Goal: Information Seeking & Learning: Learn about a topic

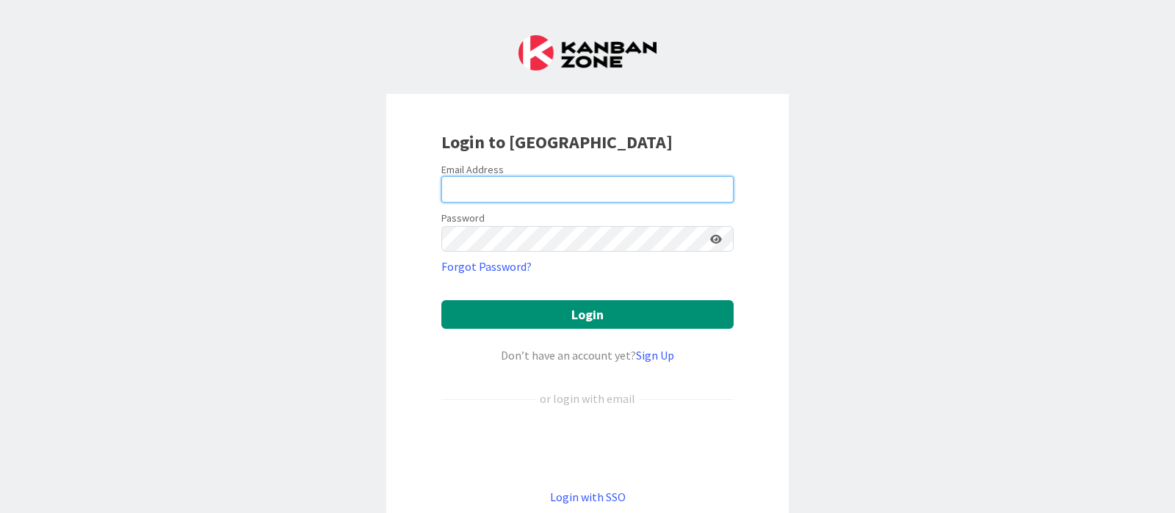
click at [560, 181] on input "email" at bounding box center [587, 189] width 292 height 26
click at [581, 500] on link "Login with SSO" at bounding box center [588, 497] width 76 height 15
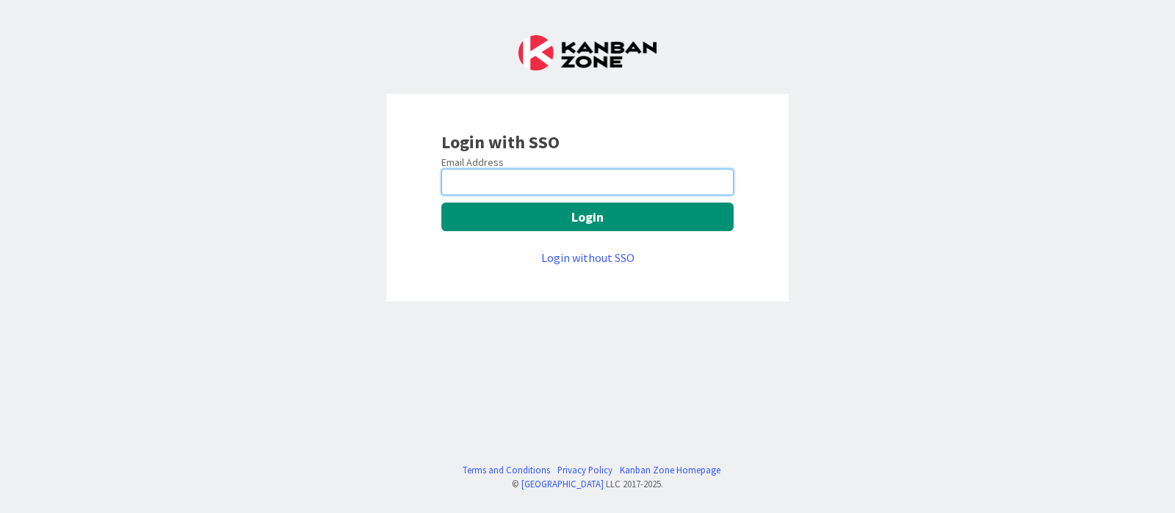
drag, startPoint x: 546, startPoint y: 181, endPoint x: 548, endPoint y: 194, distance: 12.7
click at [546, 181] on input "email" at bounding box center [587, 182] width 292 height 26
type input "[PERSON_NAME][EMAIL_ADDRESS][DOMAIN_NAME]"
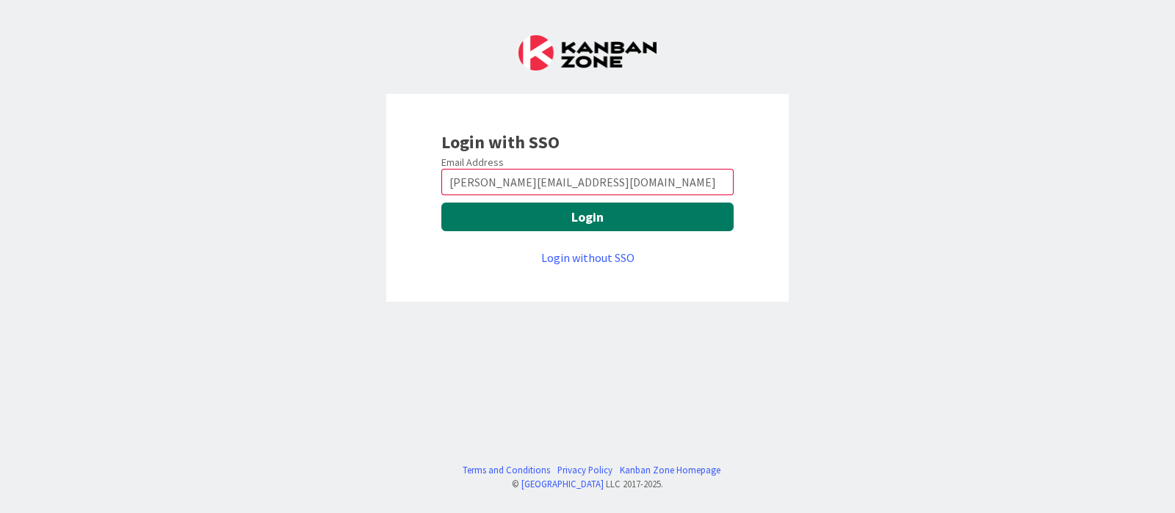
click at [557, 221] on button "Login" at bounding box center [587, 217] width 292 height 29
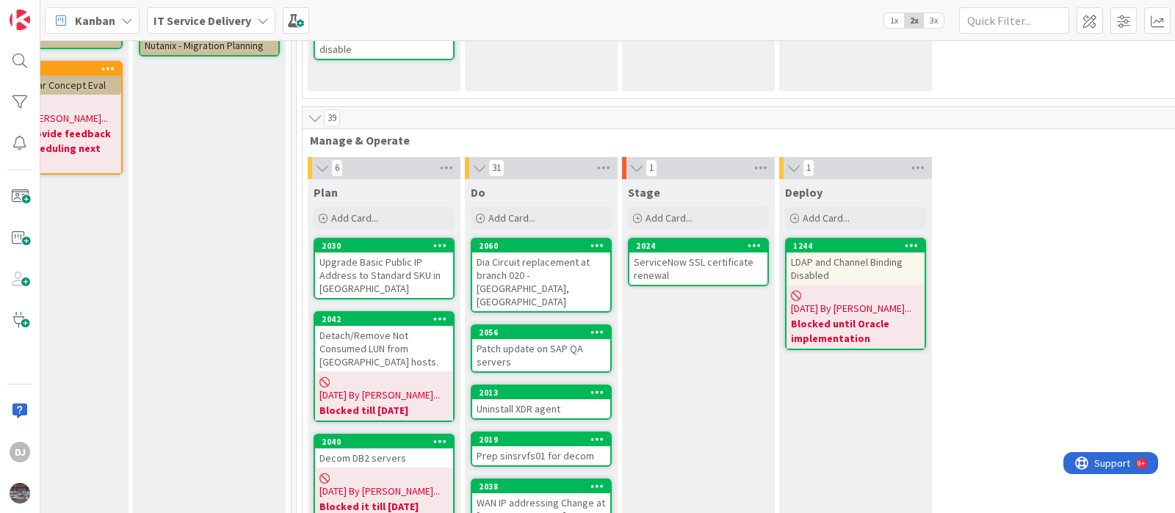
scroll to position [459, 547]
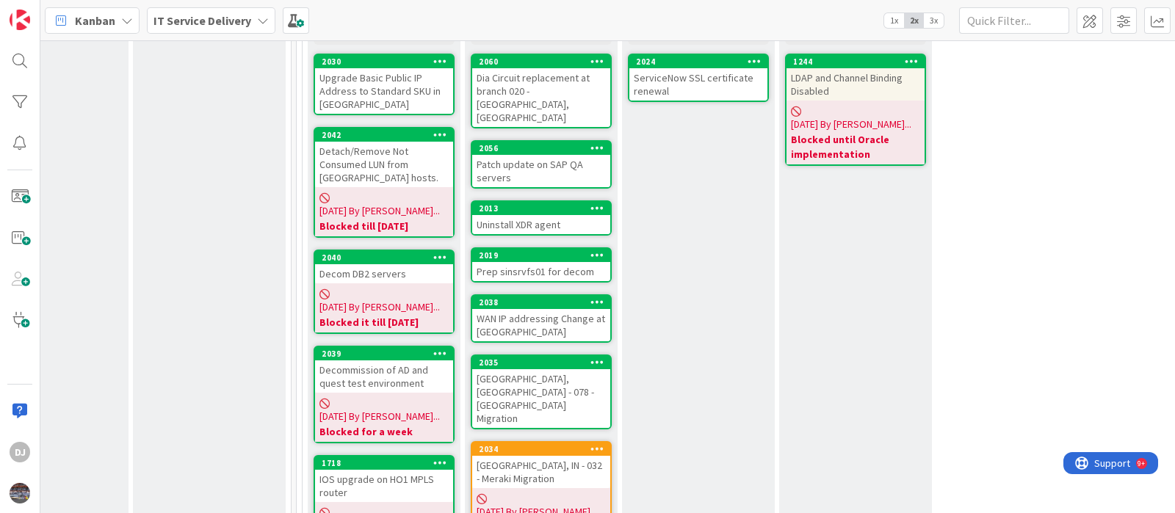
click at [694, 94] on div "ServiceNow SSL certificate renewal" at bounding box center [698, 84] width 138 height 32
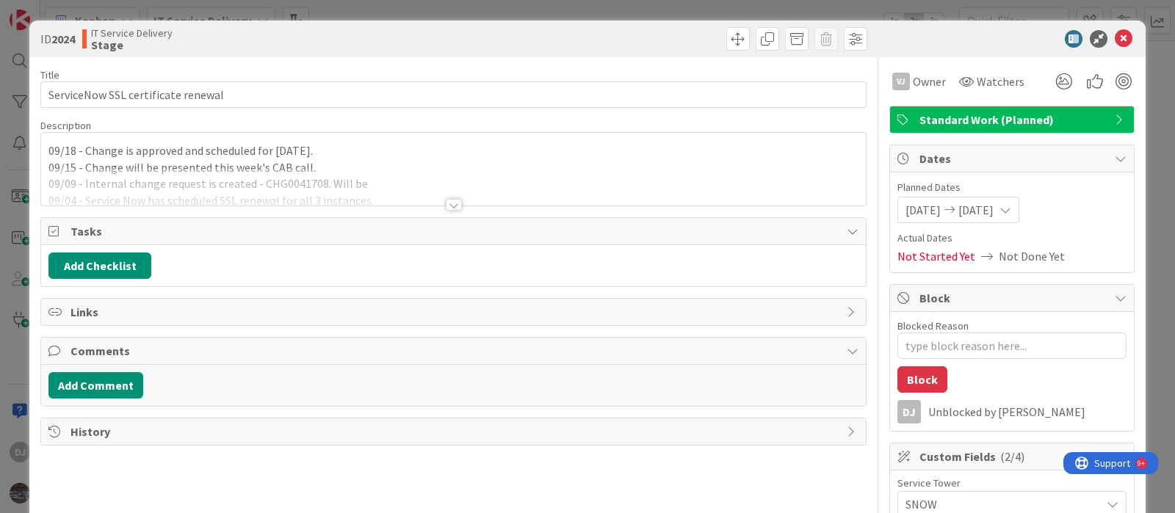
click at [230, 189] on div at bounding box center [453, 186] width 824 height 37
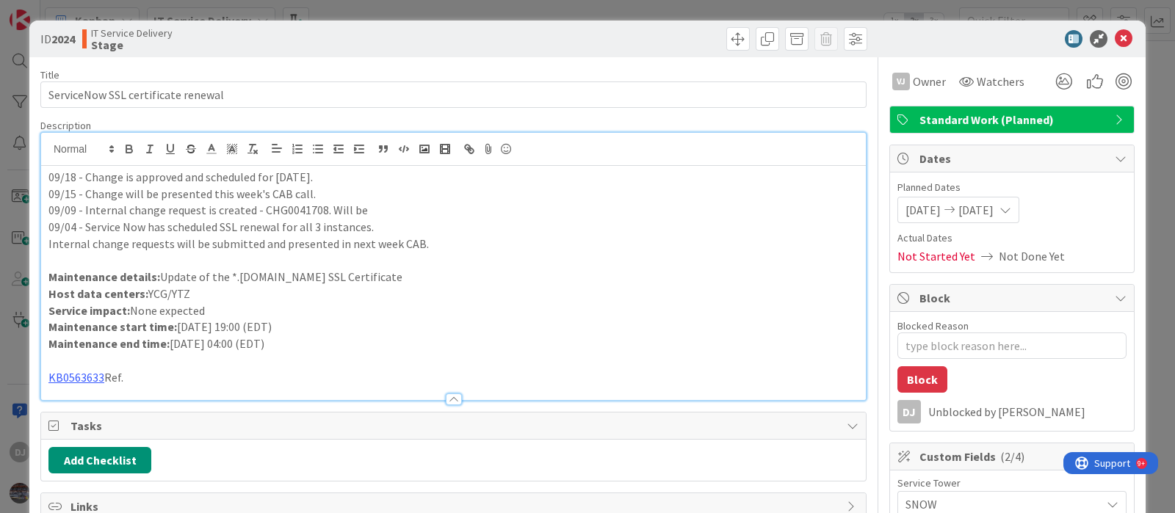
click at [43, 176] on div "09/18 - Change is approved and scheduled for today. 09/15 - Change will be pres…" at bounding box center [453, 283] width 824 height 234
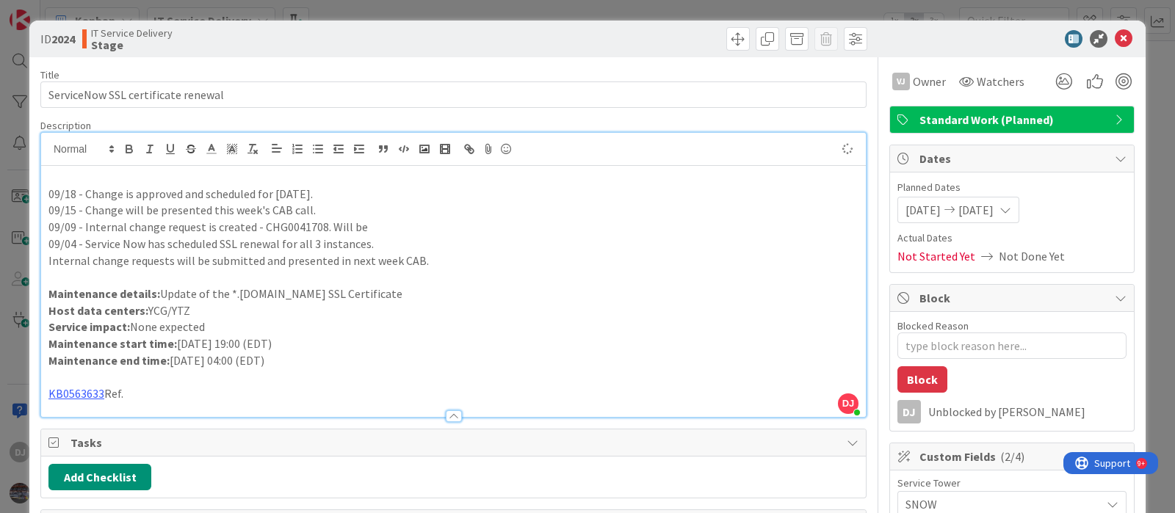
type textarea "x"
click at [1114, 45] on icon at bounding box center [1123, 39] width 18 height 18
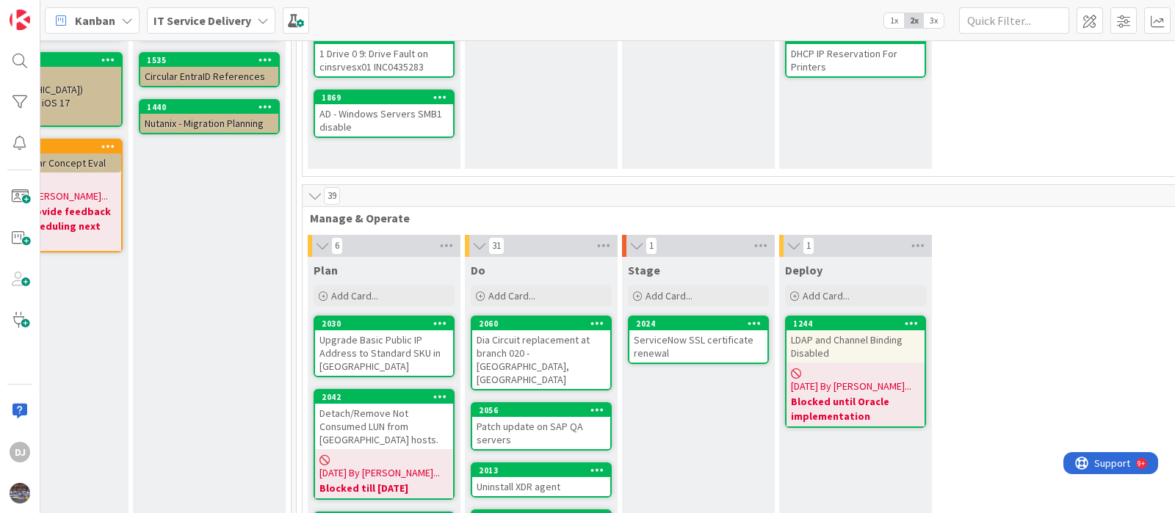
scroll to position [0, 547]
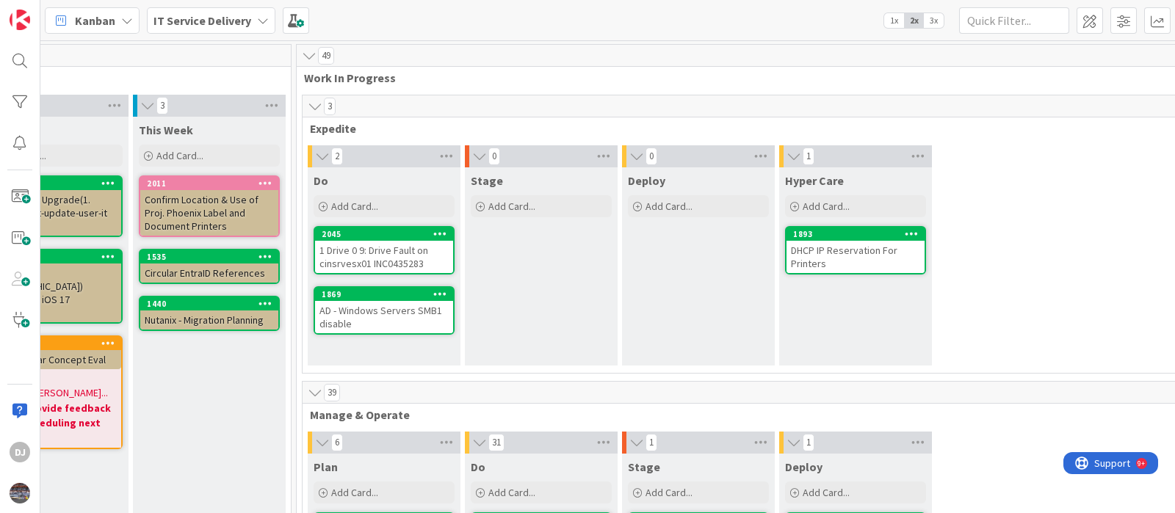
click at [391, 262] on div "1 Drive 0 9: Drive Fault on cinsrvesx01 INC0435283" at bounding box center [384, 257] width 138 height 32
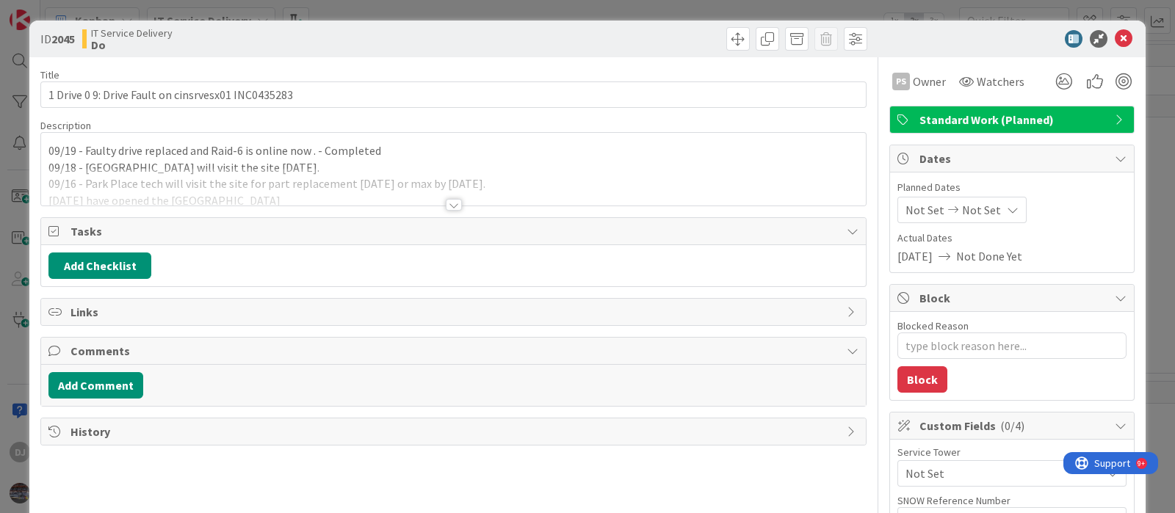
click at [653, 4] on div "ID 2045 IT Service Delivery Do Title 50 / 128 1 Drive 0 9: Drive Fault on cinsr…" at bounding box center [587, 256] width 1175 height 513
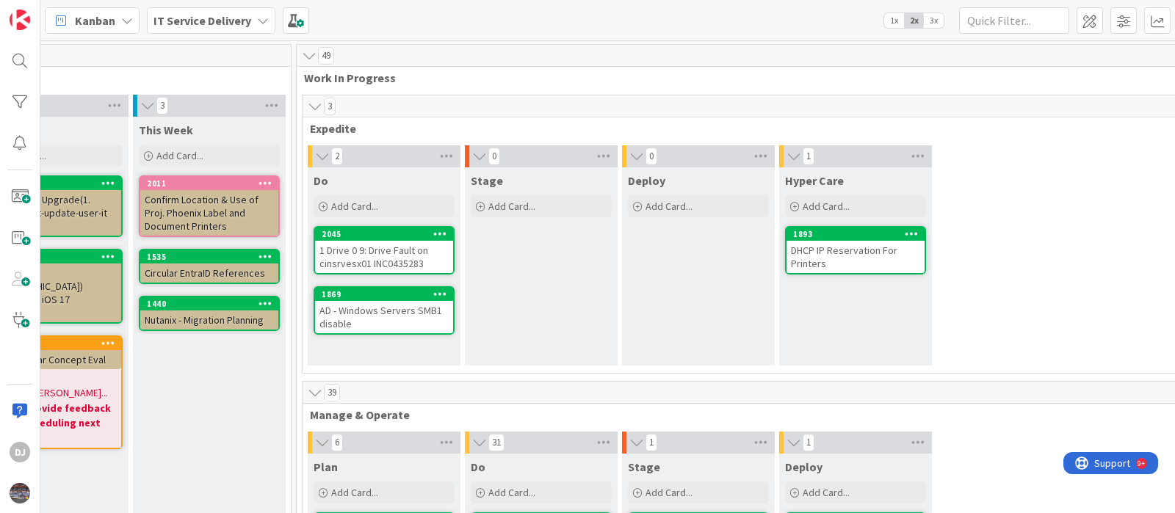
click at [416, 262] on div "1 Drive 0 9: Drive Fault on cinsrvesx01 INC0435283" at bounding box center [384, 257] width 138 height 32
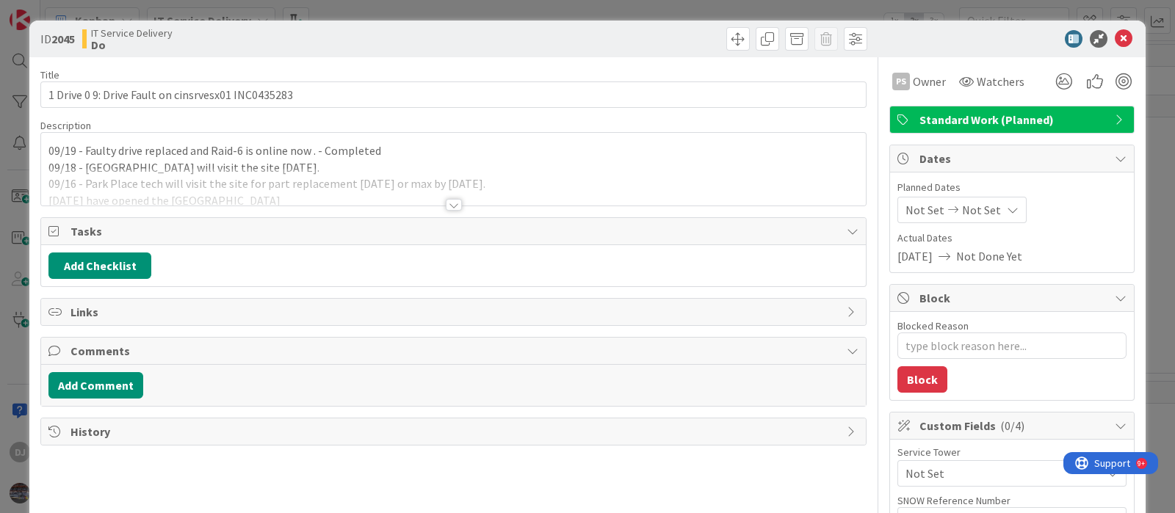
click at [454, 204] on div at bounding box center [454, 205] width 16 height 12
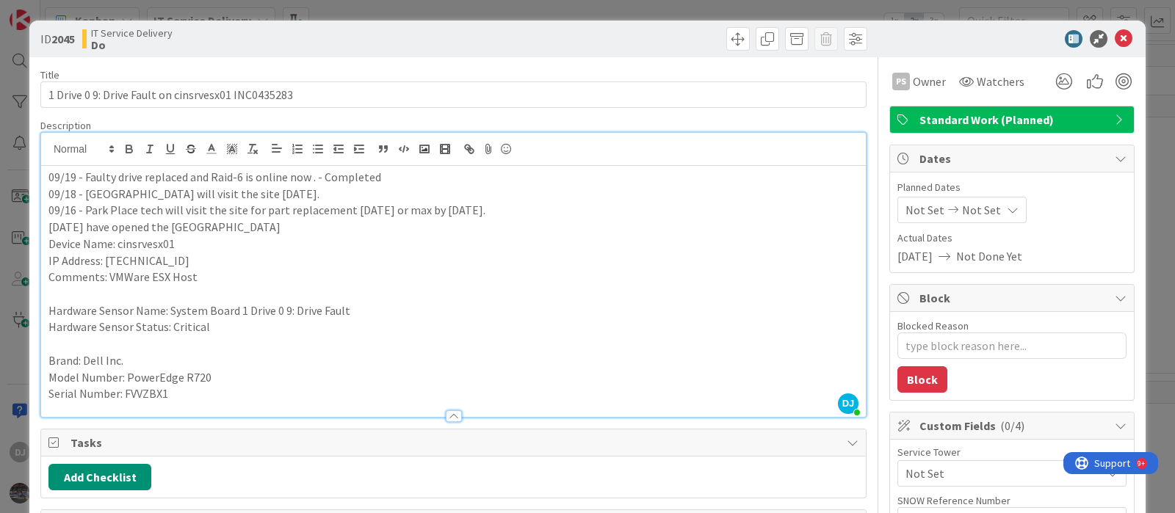
drag, startPoint x: 525, startPoint y: 10, endPoint x: 510, endPoint y: 154, distance: 144.6
click at [525, 10] on div "ID 2045 IT Service Delivery Do Title 50 / 128 1 Drive 0 9: Drive Fault on cinsr…" at bounding box center [587, 256] width 1175 height 513
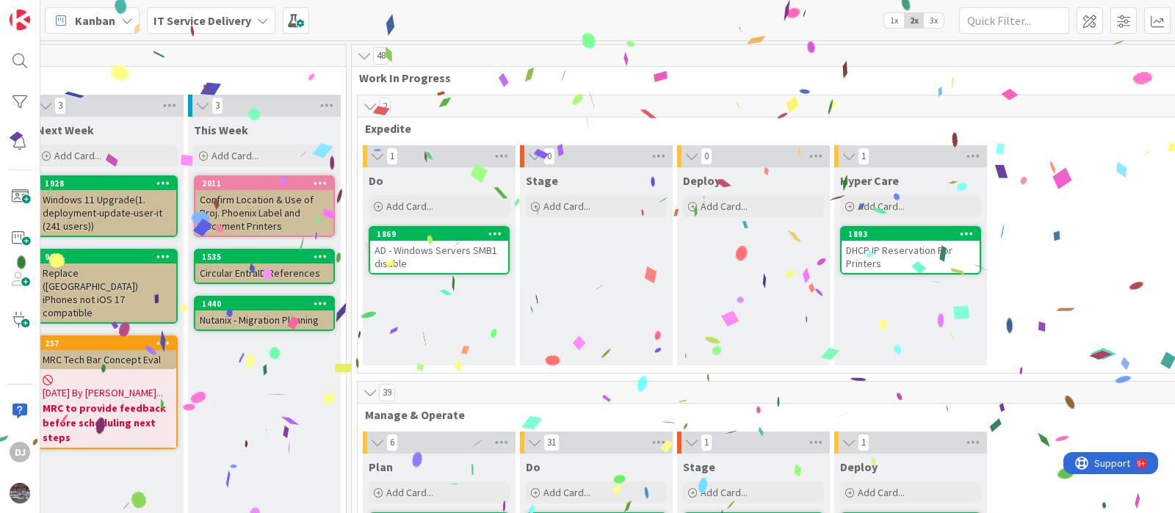
scroll to position [0, 509]
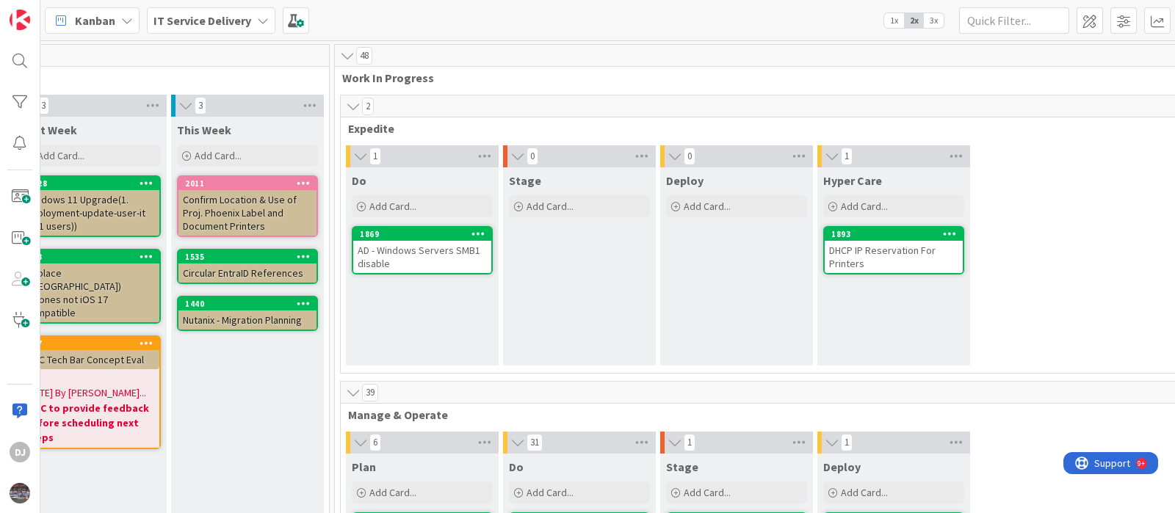
click at [442, 264] on div "AD - Windows Servers SMB1 disable" at bounding box center [422, 257] width 138 height 32
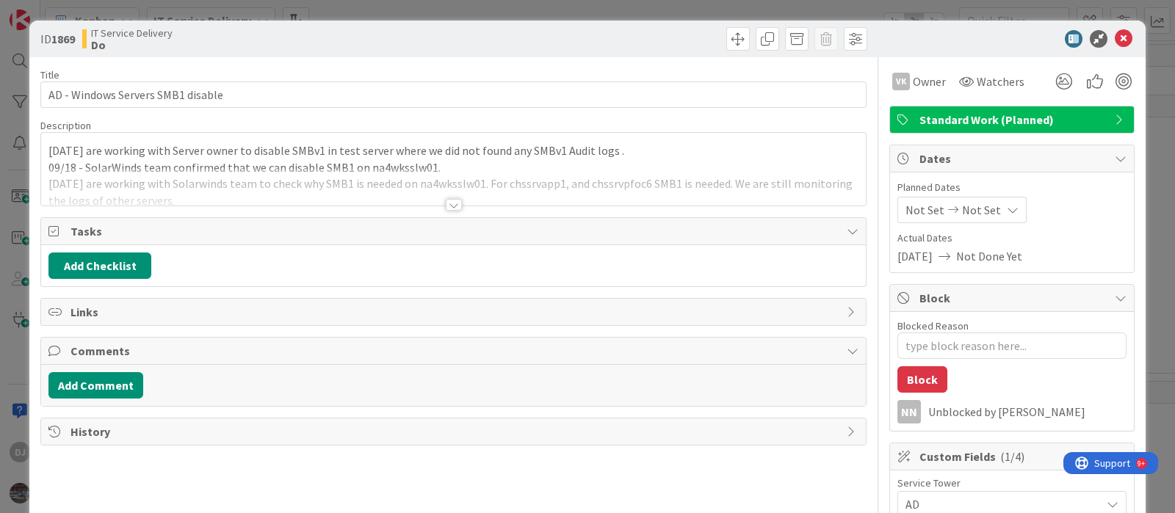
click at [461, 195] on div at bounding box center [453, 186] width 824 height 37
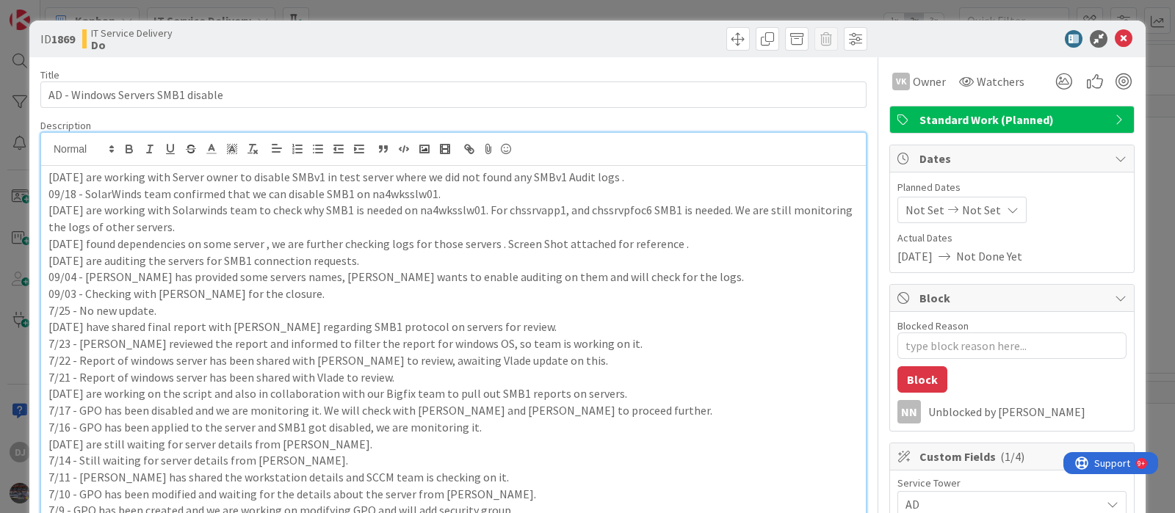
drag, startPoint x: 642, startPoint y: 15, endPoint x: 639, endPoint y: 29, distance: 15.0
click at [642, 15] on div "ID 1869 IT Service Delivery Do Title 33 / 128 AD - Windows Servers SMB1 disable…" at bounding box center [587, 256] width 1175 height 513
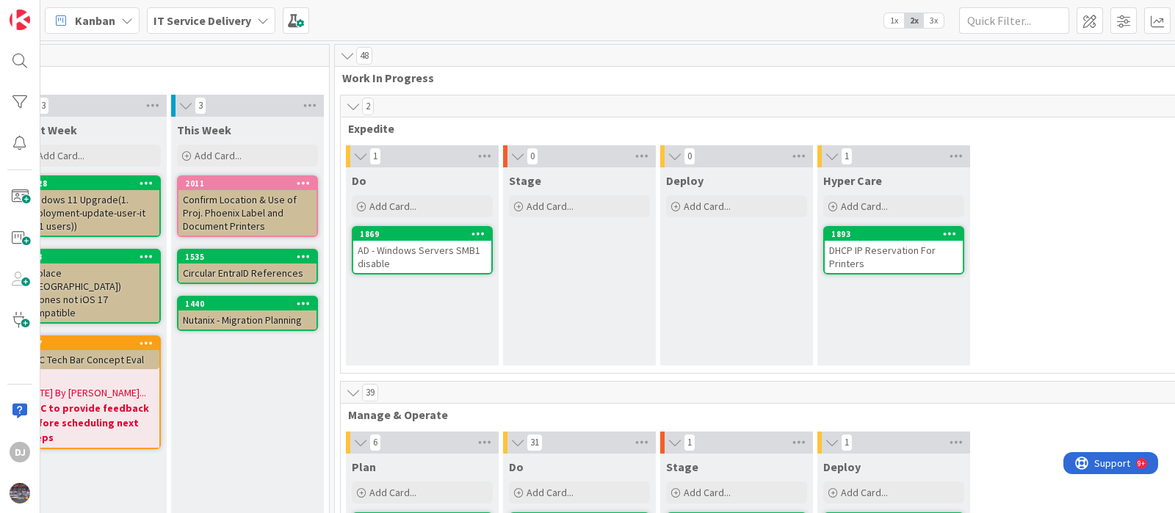
click at [903, 255] on div "DHCP IP Reservation For Printers" at bounding box center [893, 257] width 138 height 32
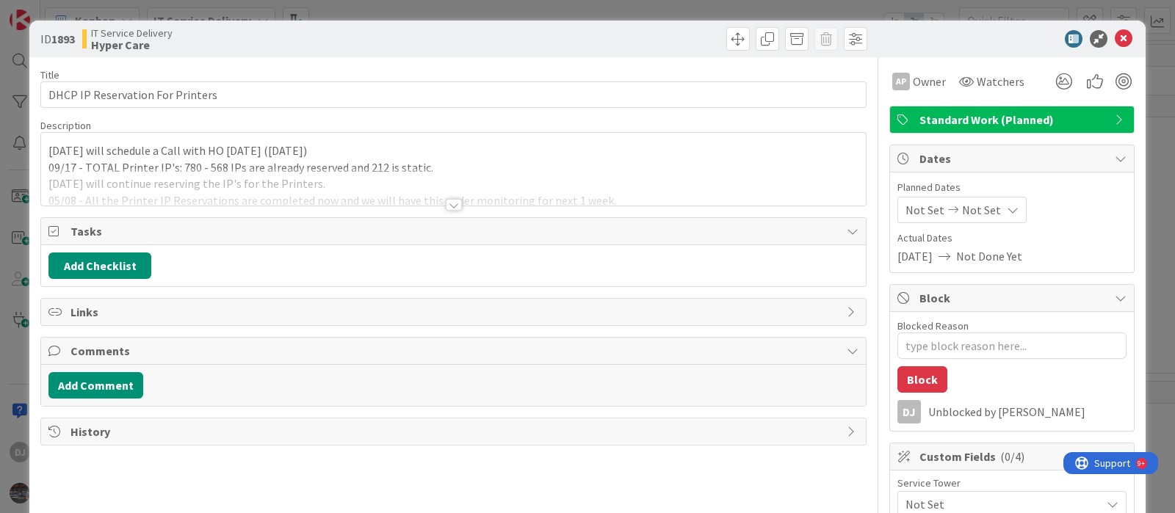
click at [541, 195] on div at bounding box center [453, 186] width 824 height 37
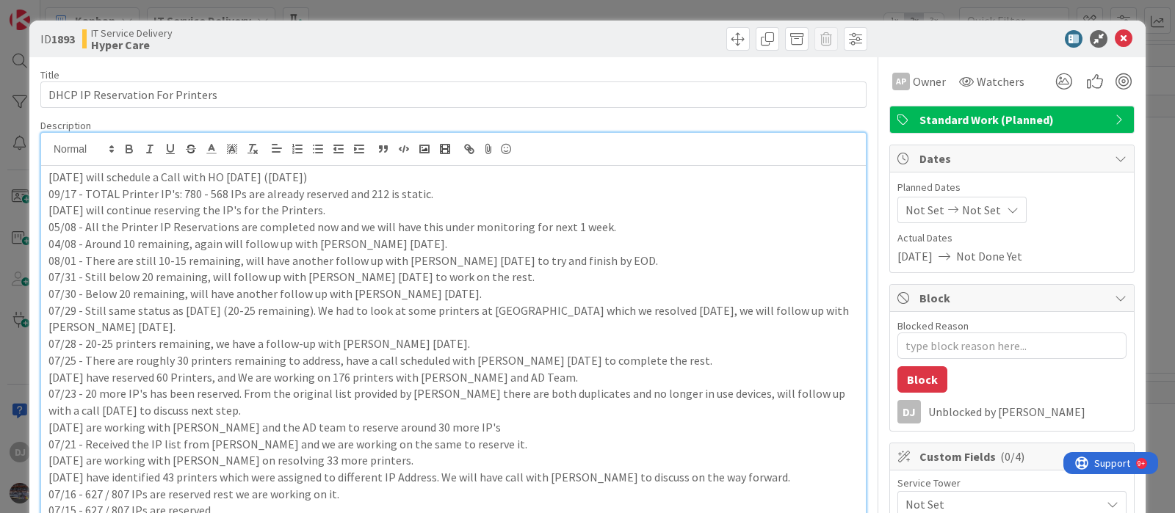
drag, startPoint x: 630, startPoint y: 5, endPoint x: 629, endPoint y: 19, distance: 14.0
click at [629, 5] on div "ID 1893 IT Service Delivery Hyper Care Title 32 / 128 DHCP IP Reservation For P…" at bounding box center [587, 256] width 1175 height 513
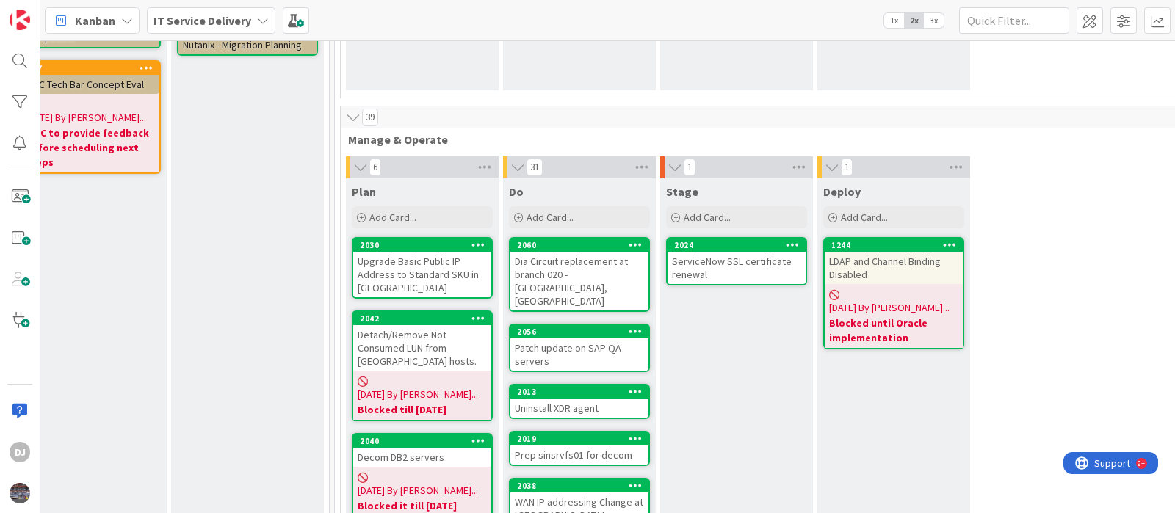
scroll to position [366, 509]
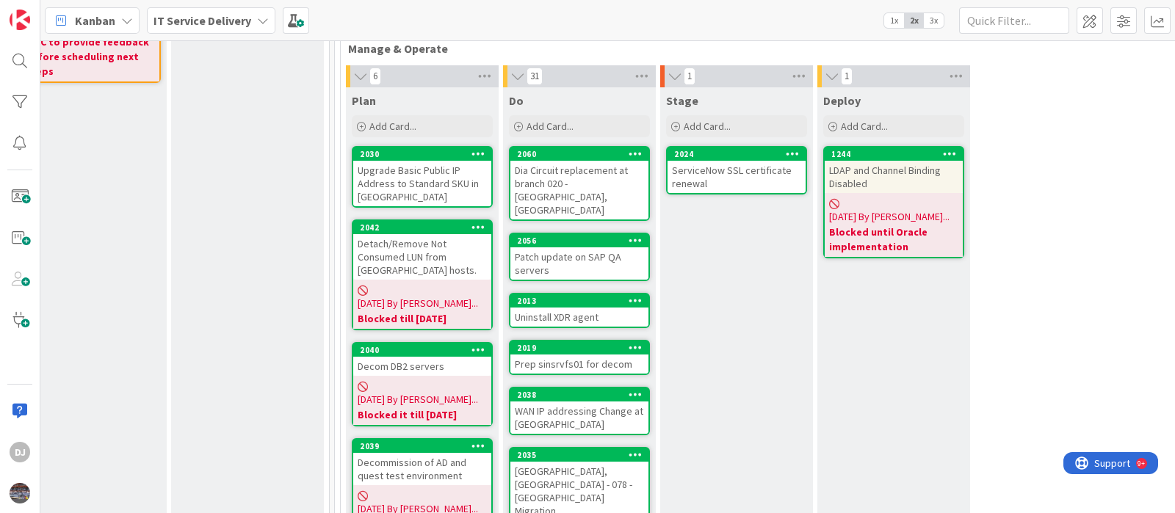
click at [407, 187] on div "Upgrade Basic Public IP Address to Standard SKU in Azure" at bounding box center [422, 184] width 138 height 46
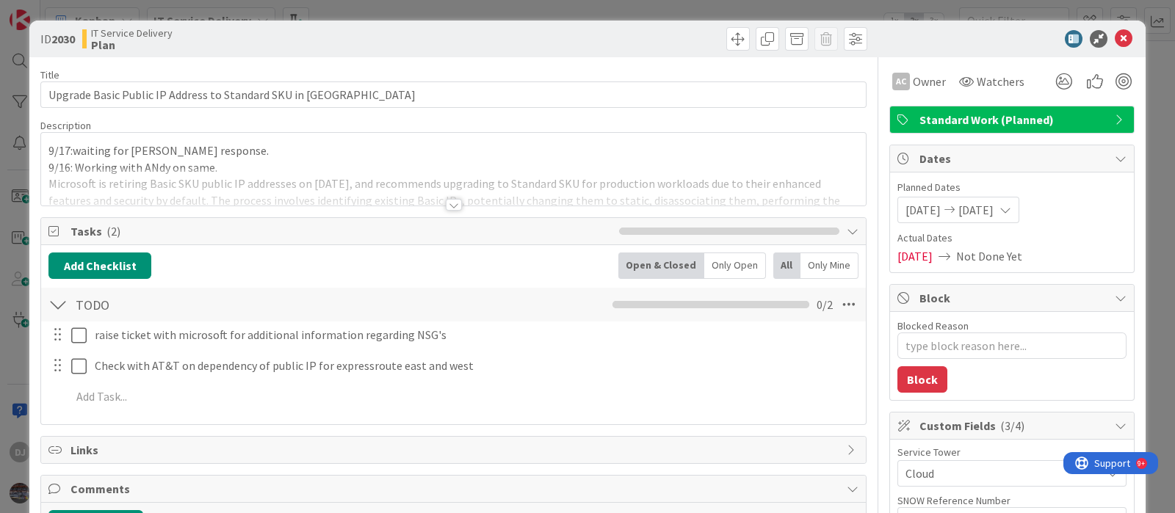
click at [407, 186] on div at bounding box center [453, 186] width 824 height 37
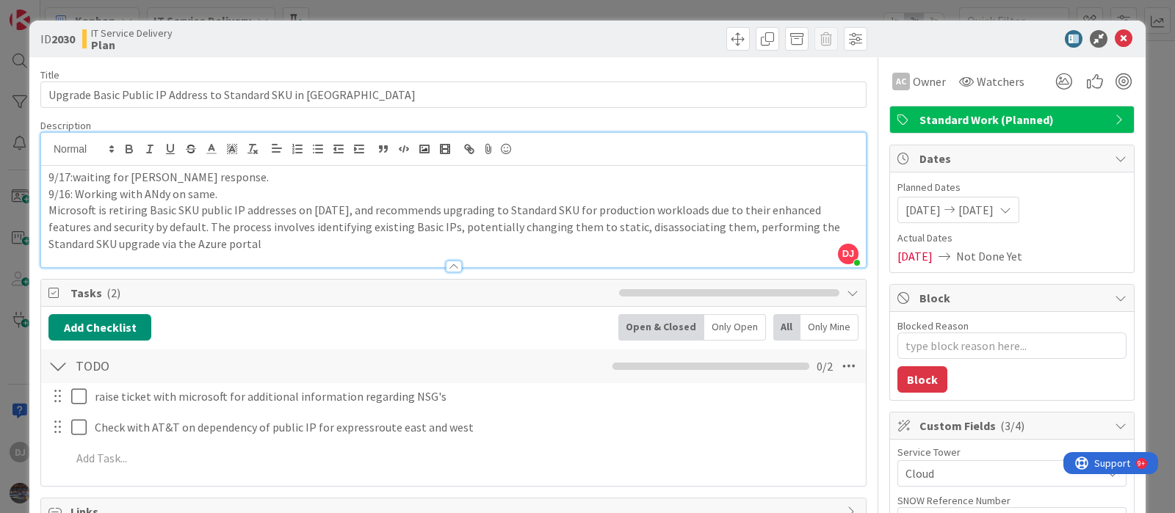
click at [502, 12] on div "ID 2030 IT Service Delivery Plan Title 56 / 128 Upgrade Basic Public IP Address…" at bounding box center [587, 256] width 1175 height 513
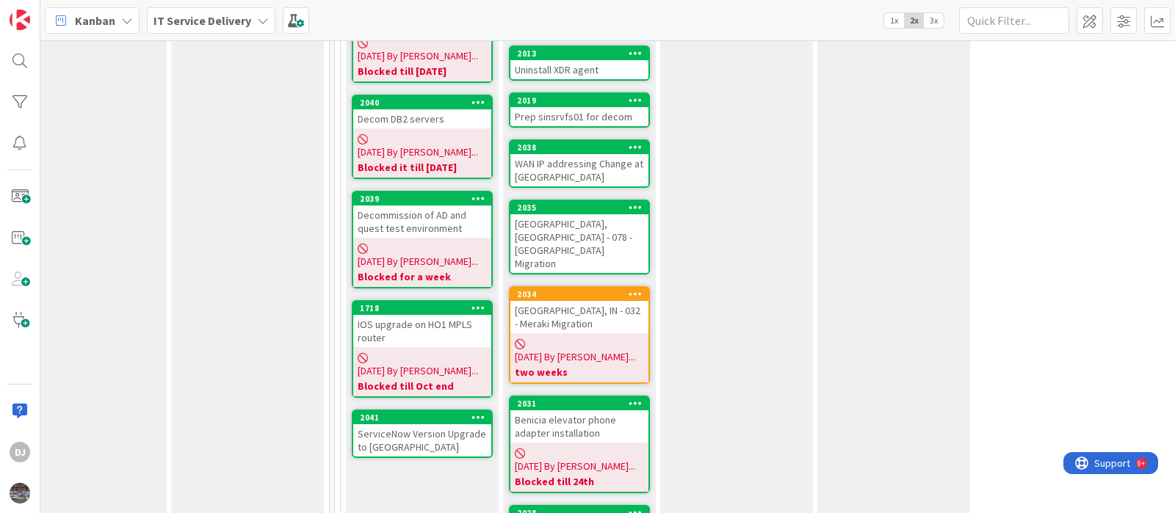
scroll to position [642, 509]
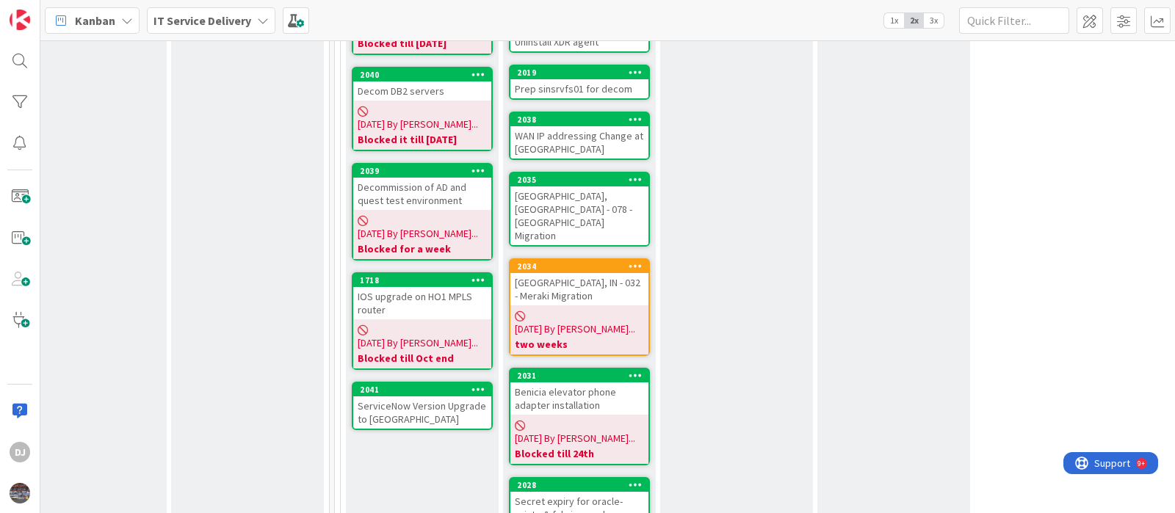
click at [435, 396] on div "ServiceNow Version Upgrade to Yokohama" at bounding box center [422, 412] width 138 height 32
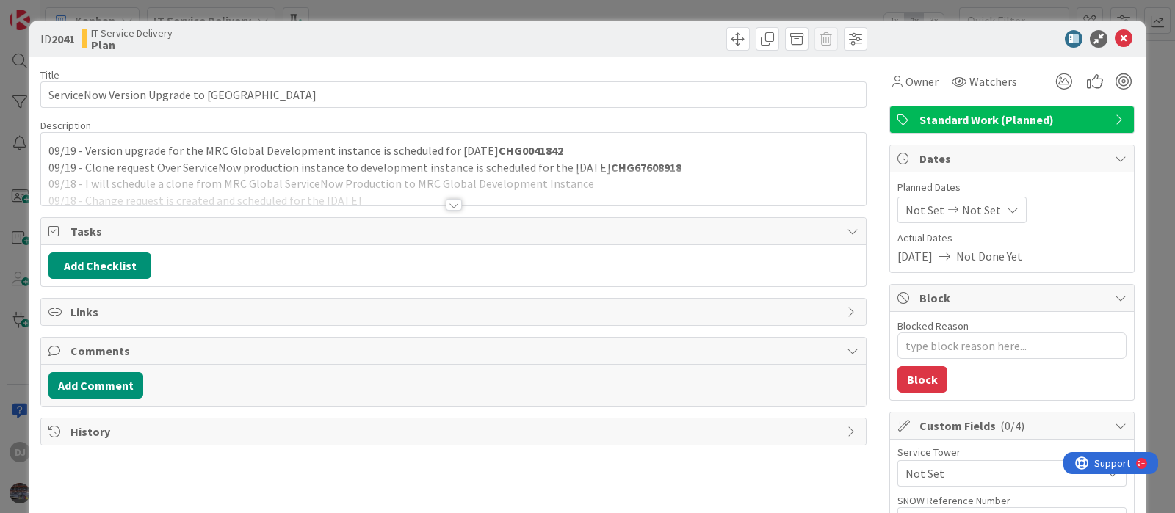
click at [453, 199] on div at bounding box center [454, 205] width 16 height 12
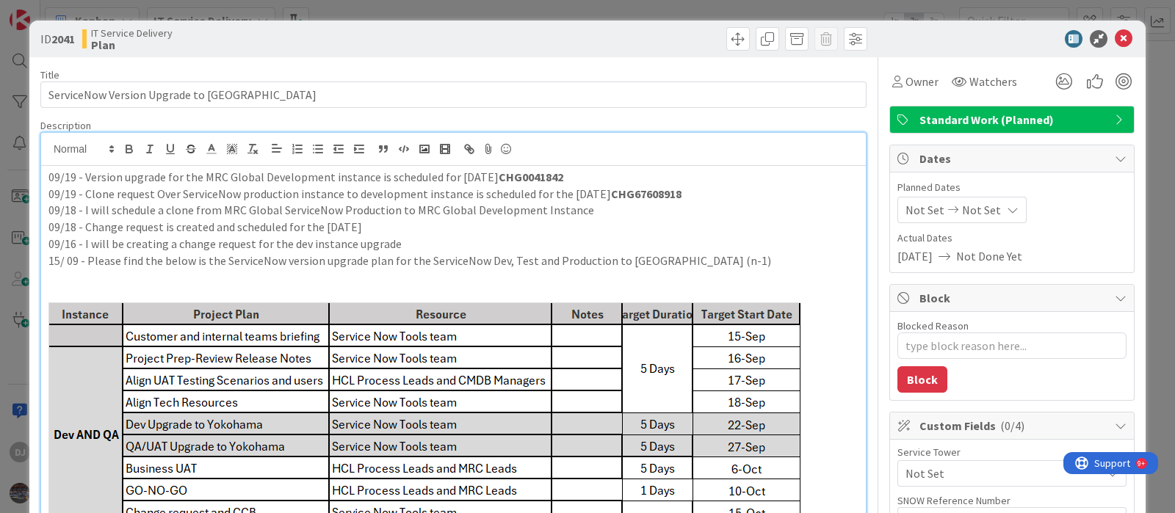
click at [536, 1] on div "ID 2041 IT Service Delivery Plan Title 38 / 128 ServiceNow Version Upgrade to Y…" at bounding box center [587, 256] width 1175 height 513
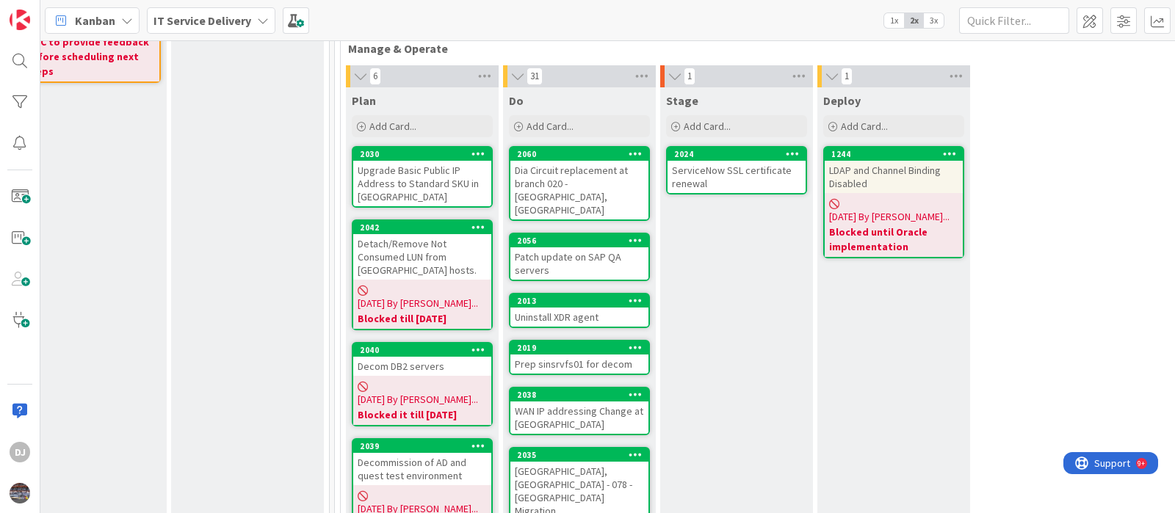
scroll to position [275, 509]
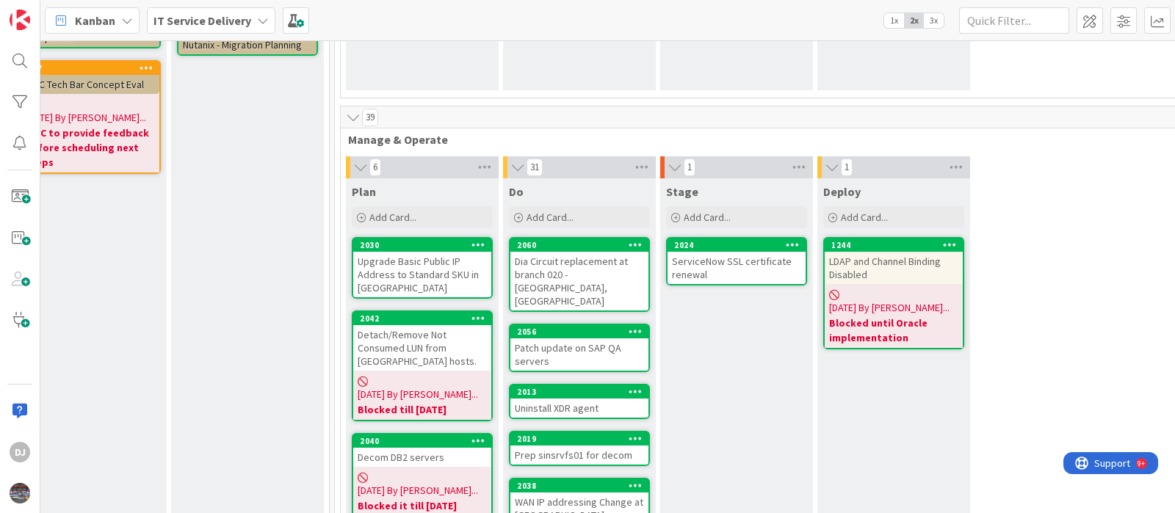
click at [745, 265] on div "ServiceNow SSL certificate renewal" at bounding box center [736, 268] width 138 height 32
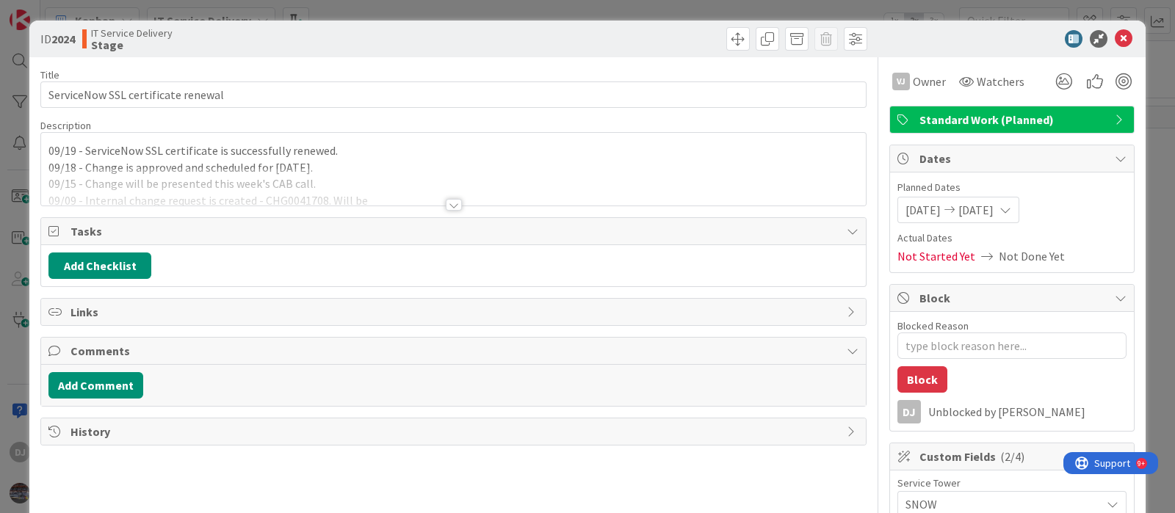
click at [446, 203] on div at bounding box center [454, 205] width 16 height 12
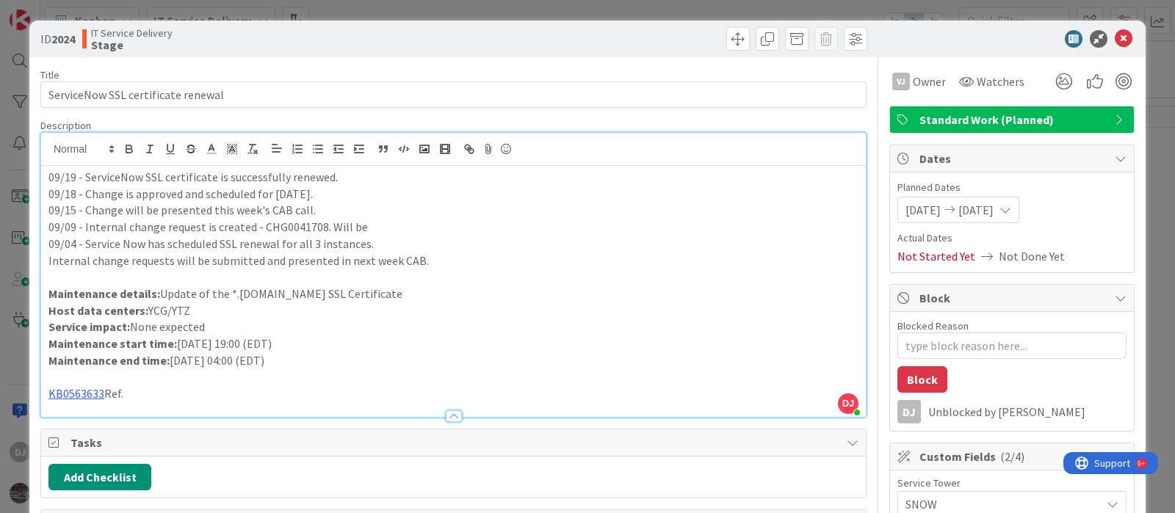
drag, startPoint x: 593, startPoint y: 12, endPoint x: 636, endPoint y: 112, distance: 108.8
click at [592, 12] on div "ID 2024 IT Service Delivery Stage Title 35 / 128 ServiceNow SSL certificate ren…" at bounding box center [587, 256] width 1175 height 513
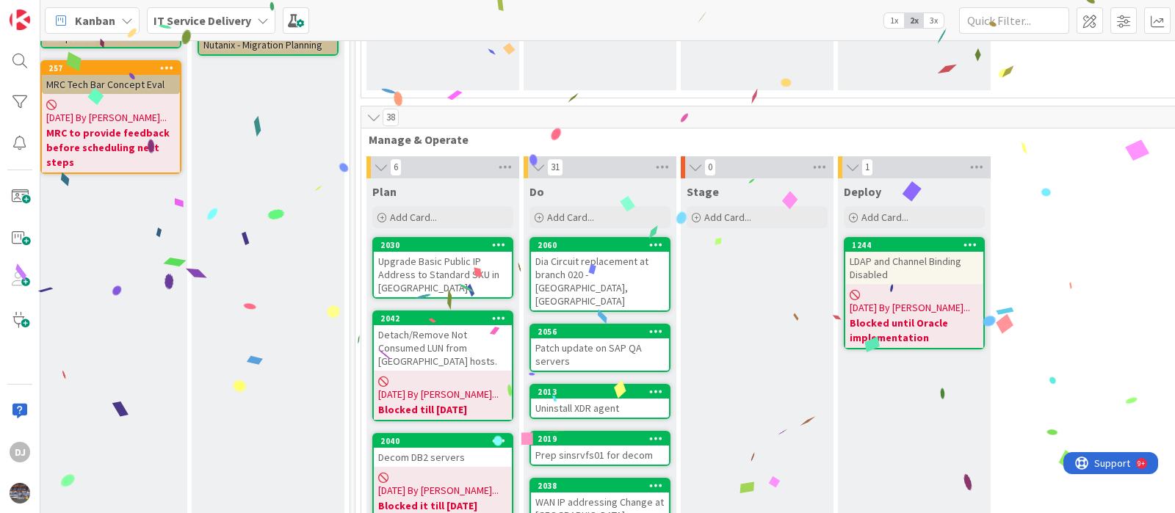
scroll to position [275, 503]
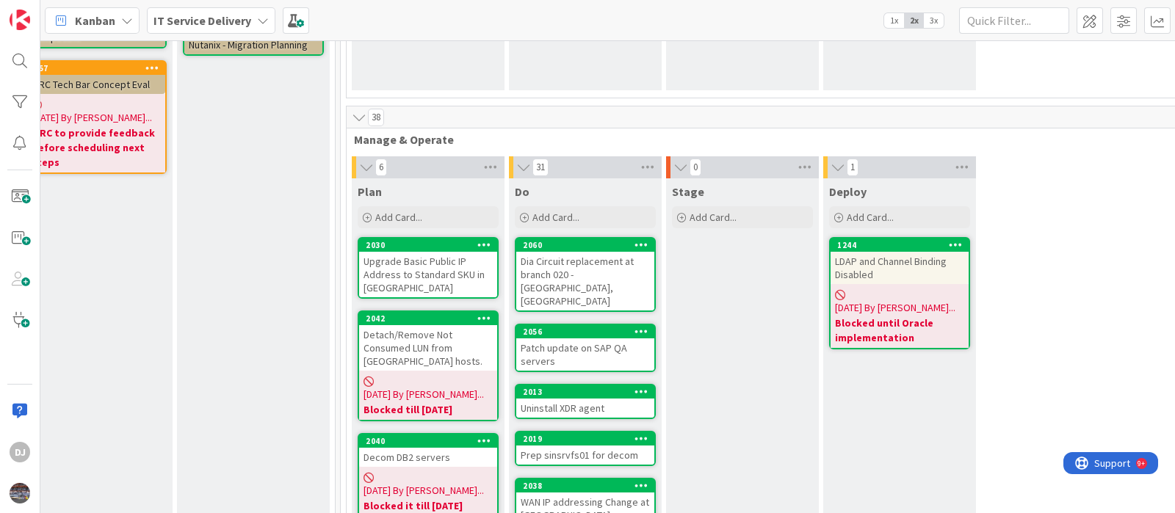
click at [609, 275] on div "Dia Circuit replacement at branch 020 -Glassboro, NJ" at bounding box center [585, 281] width 138 height 59
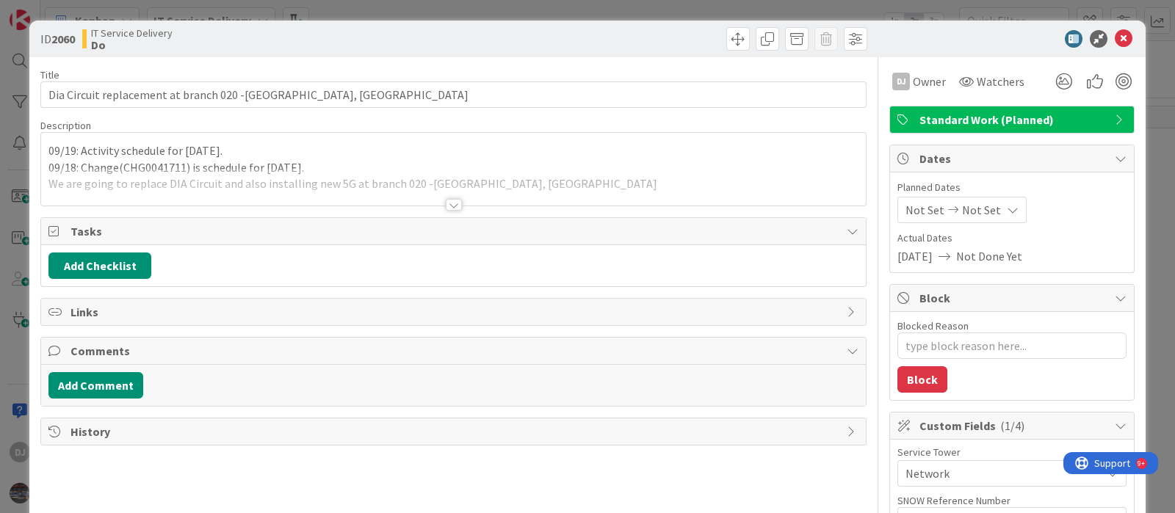
click at [423, 189] on div at bounding box center [453, 186] width 824 height 37
click at [423, 176] on p "09/18: Change(CHG0041711) is schedule for tomorrow." at bounding box center [453, 167] width 810 height 17
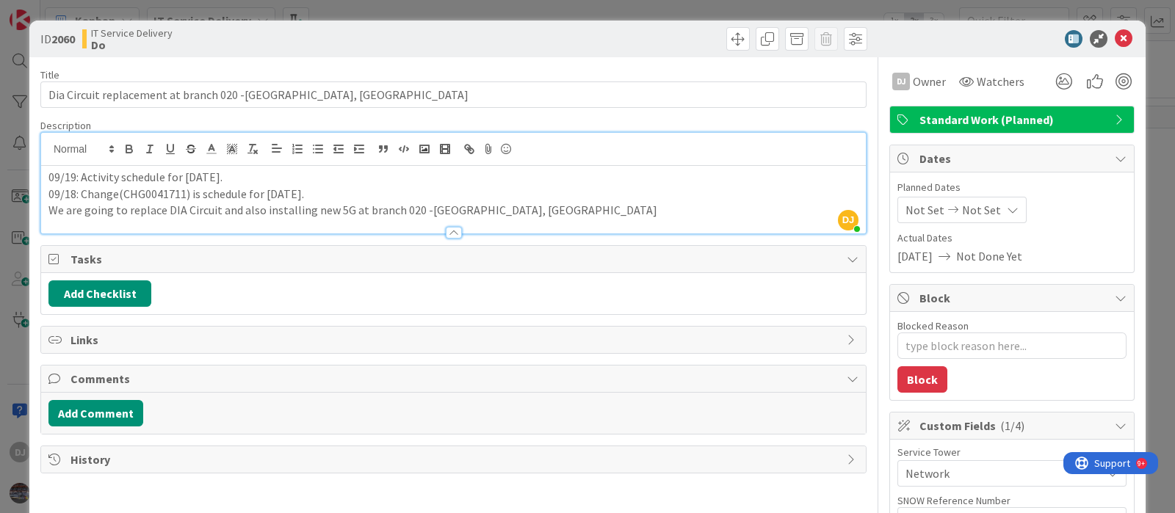
drag, startPoint x: 527, startPoint y: 9, endPoint x: 536, endPoint y: 21, distance: 15.3
click at [527, 9] on div "ID 2060 IT Service Delivery Do Title 52 / 128 Dia Circuit replacement at branch…" at bounding box center [587, 256] width 1175 height 513
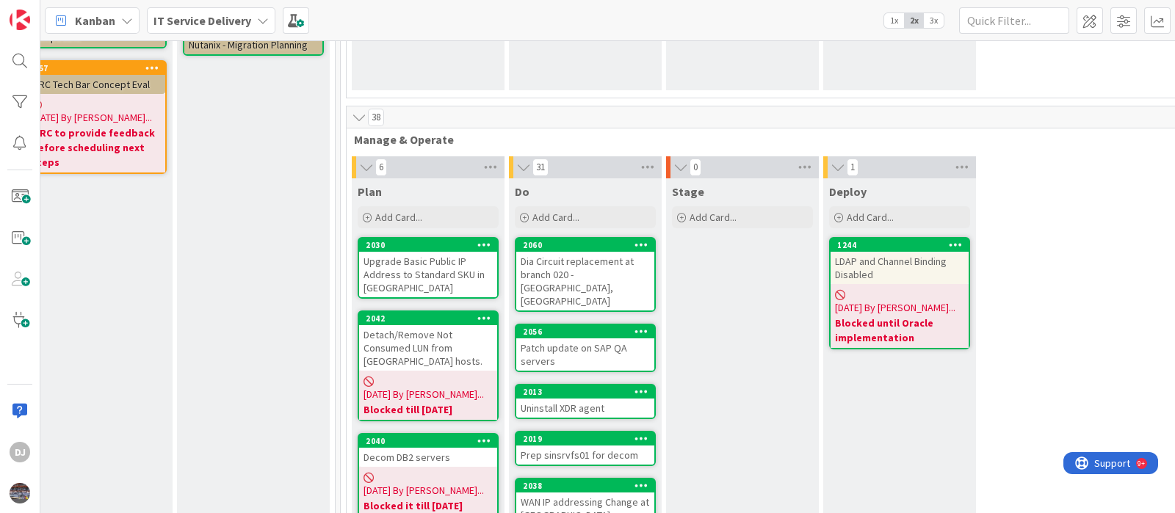
click at [642, 338] on div "Patch update on SAP QA servers" at bounding box center [585, 354] width 138 height 32
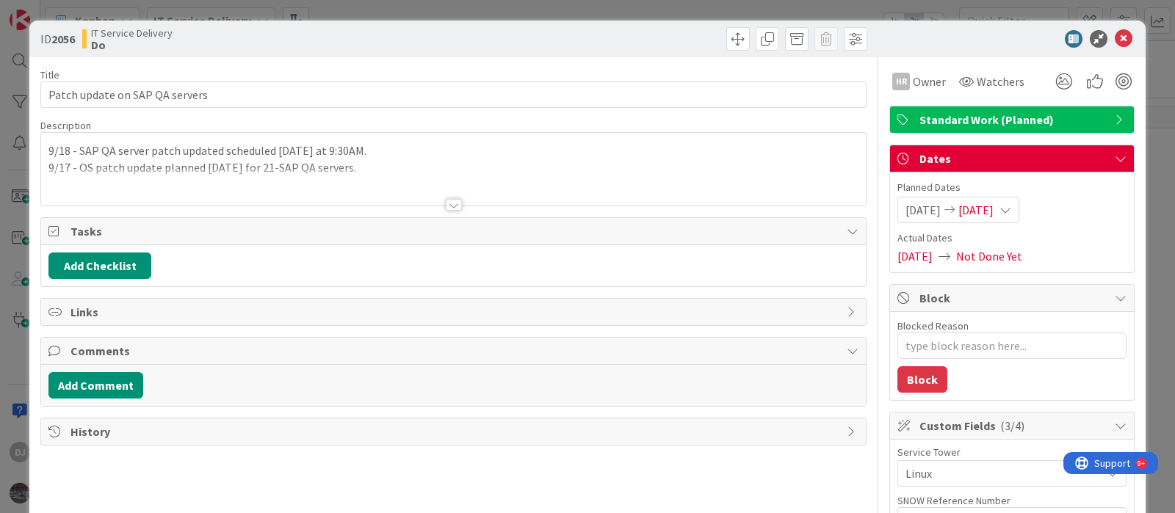
click at [490, 195] on div at bounding box center [453, 186] width 824 height 37
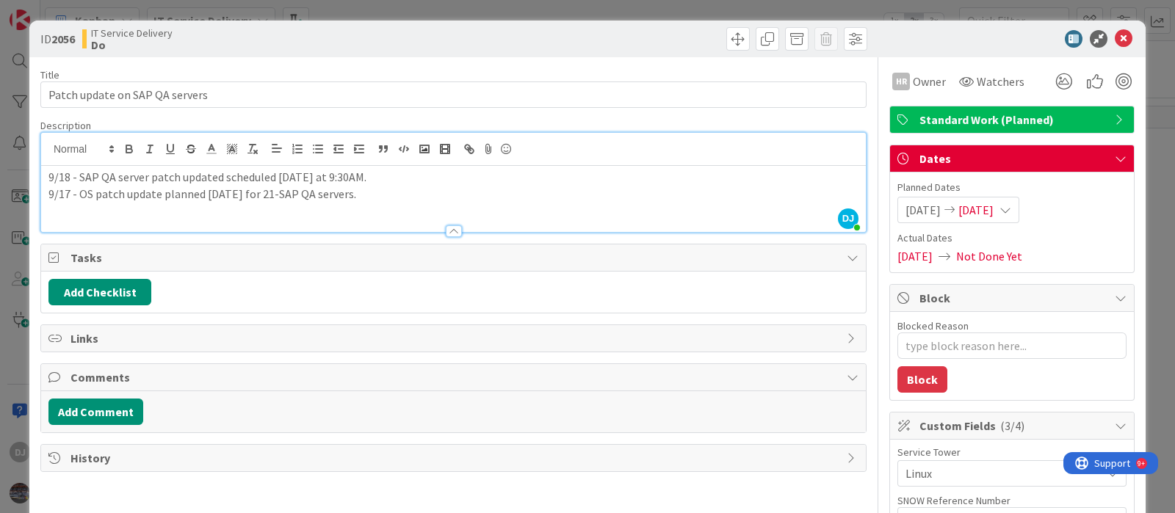
click at [507, 7] on div "ID 2056 IT Service Delivery Do Title 30 / 128 Patch update on SAP QA servers De…" at bounding box center [587, 256] width 1175 height 513
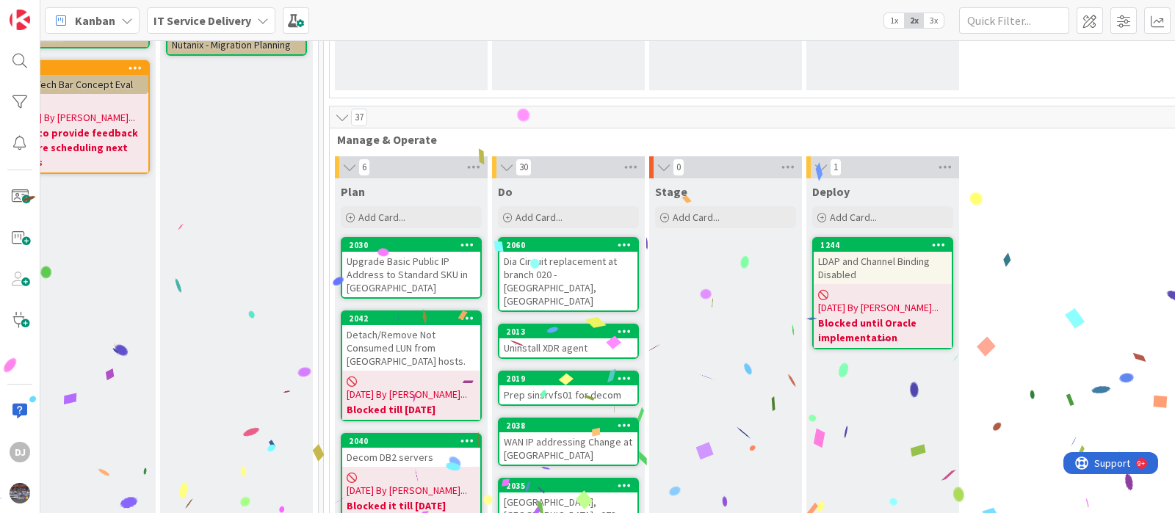
scroll to position [275, 521]
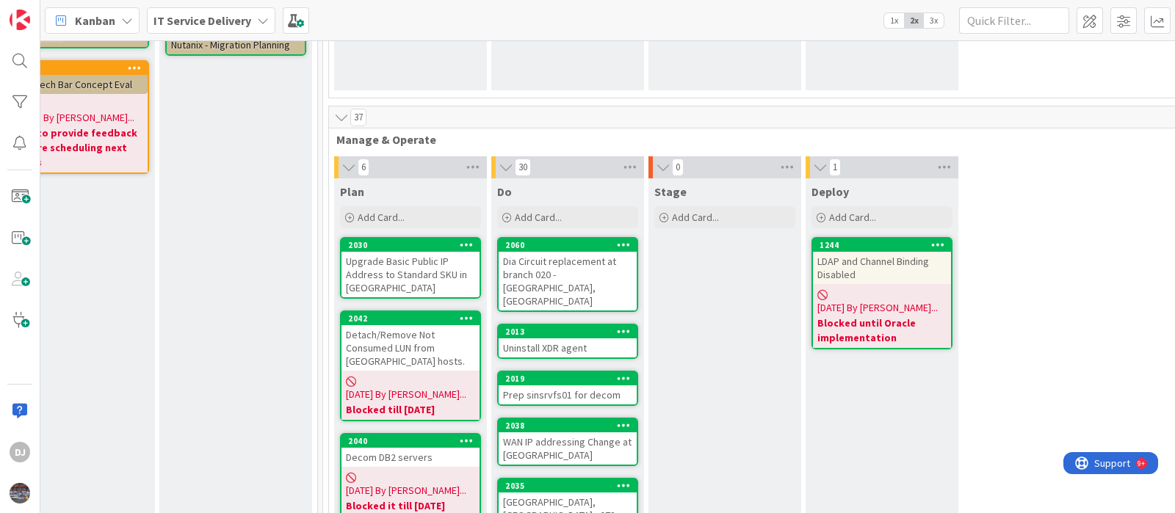
click at [587, 338] on div "Uninstall XDR agent" at bounding box center [567, 347] width 138 height 19
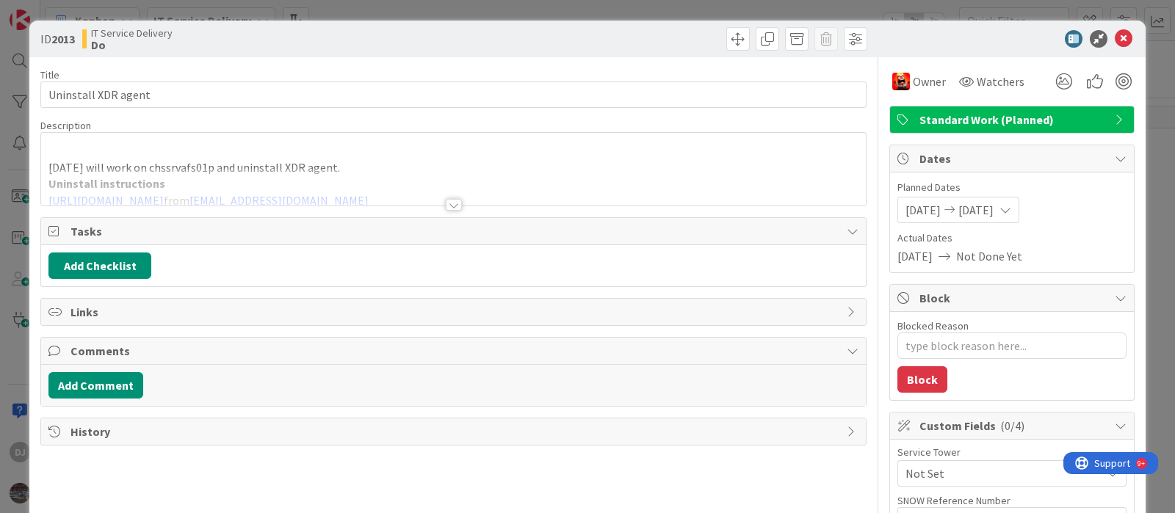
click at [464, 194] on div at bounding box center [453, 186] width 824 height 37
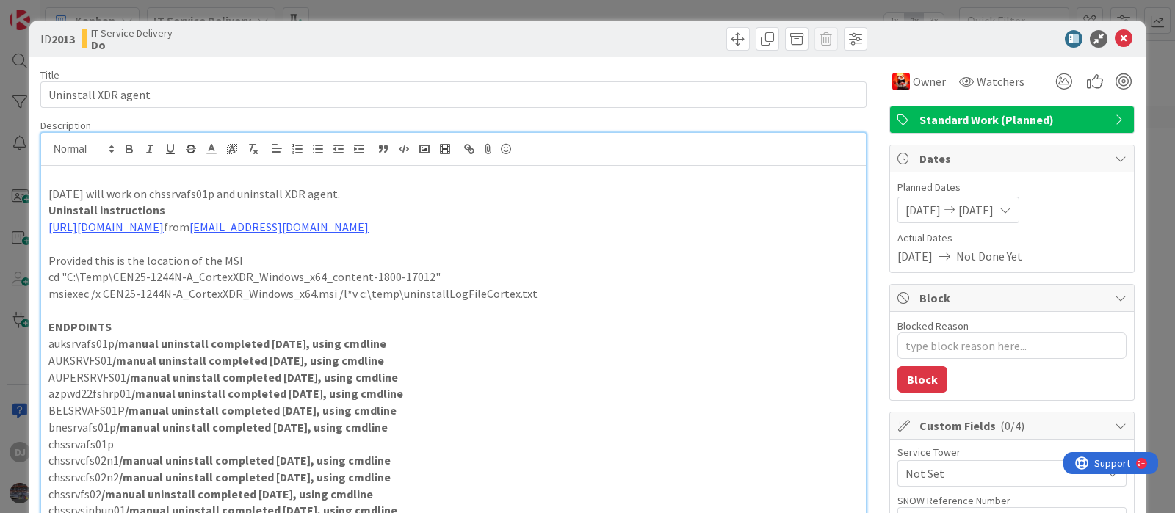
drag, startPoint x: 576, startPoint y: 10, endPoint x: 624, endPoint y: 105, distance: 106.7
click at [576, 10] on div "ID 2013 IT Service Delivery Do Title 19 / 128 Uninstall XDR agent Description D…" at bounding box center [587, 256] width 1175 height 513
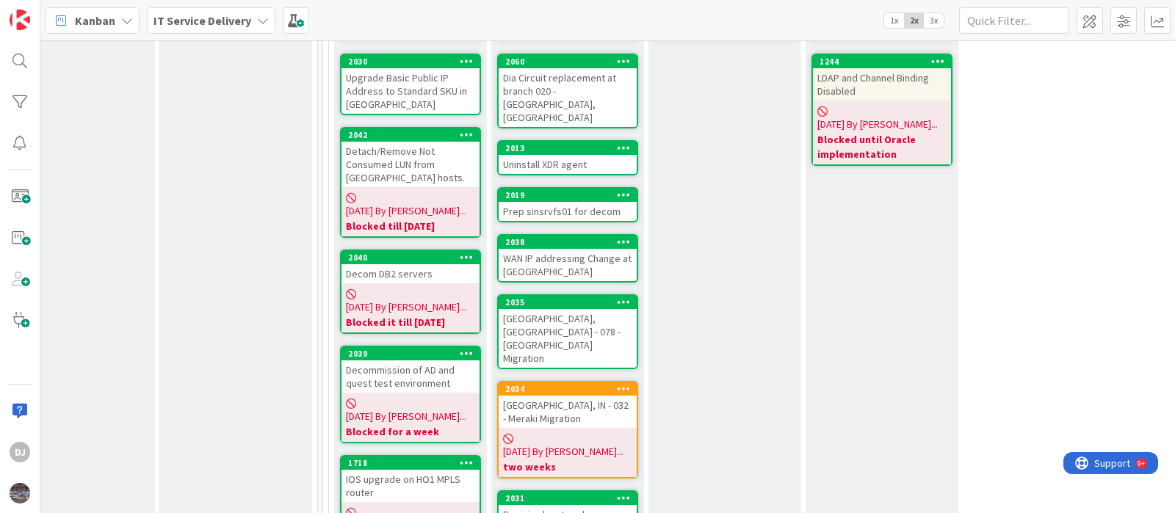
click at [528, 202] on div "Prep sinsrvfs01 for decom" at bounding box center [567, 211] width 138 height 19
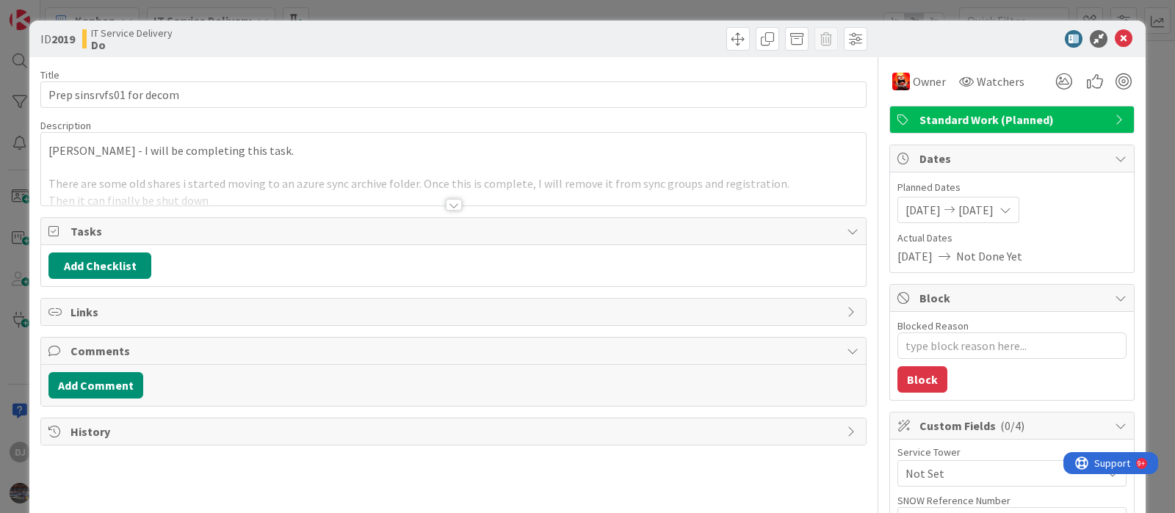
click at [528, 181] on div at bounding box center [453, 186] width 824 height 37
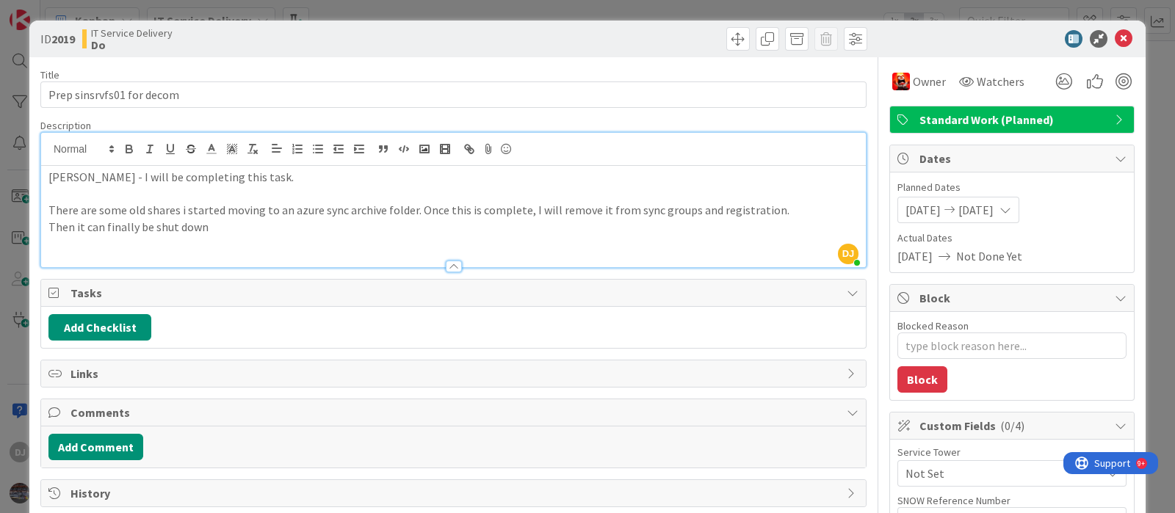
click at [550, 3] on div "ID 2019 IT Service Delivery Do Title 25 / 128 Prep sinsrvfs01 for decom Descrip…" at bounding box center [587, 256] width 1175 height 513
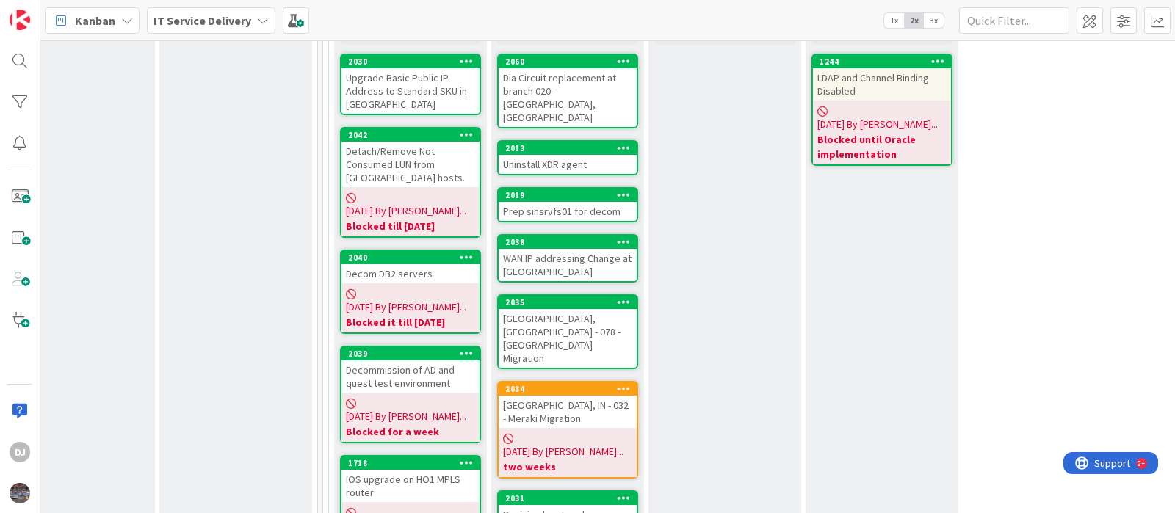
click at [590, 249] on div "WAN IP addressing Change at Nagpur Branch" at bounding box center [567, 265] width 138 height 32
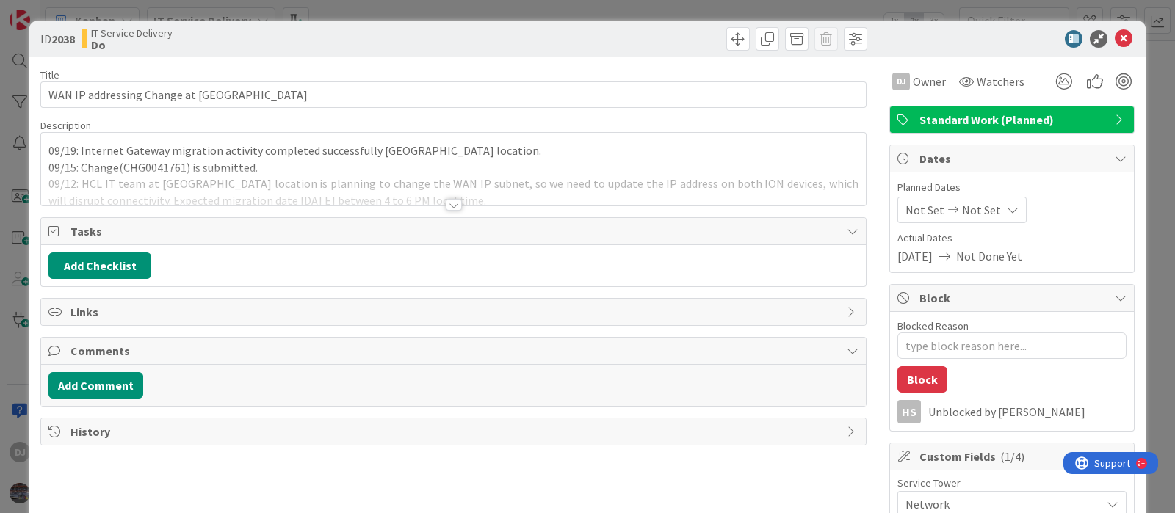
click at [543, 192] on div at bounding box center [453, 186] width 824 height 37
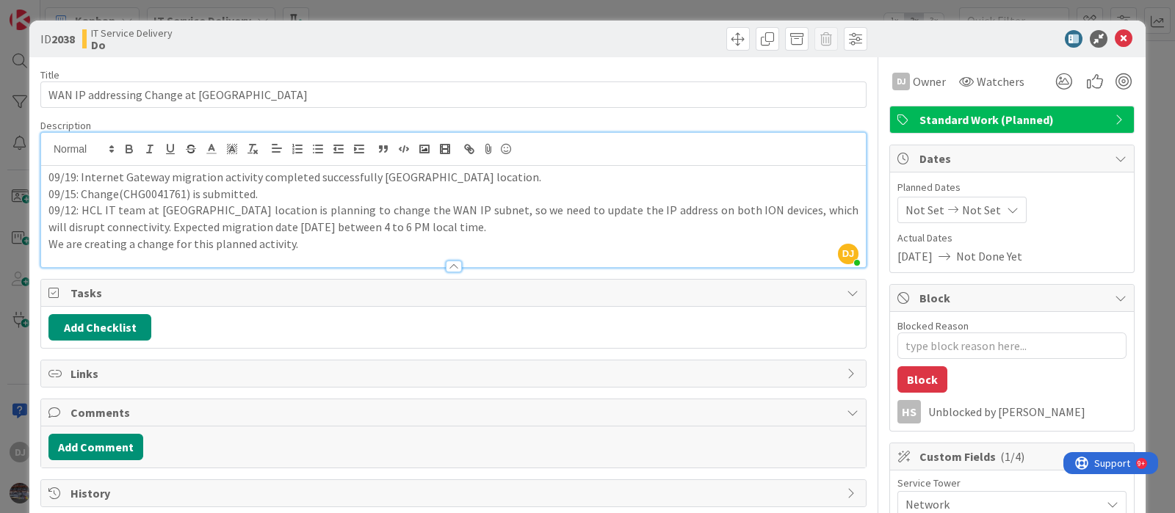
drag, startPoint x: 529, startPoint y: 10, endPoint x: 571, endPoint y: 192, distance: 186.8
click at [529, 10] on div "ID 2038 IT Service Delivery Do Title 41 / 128 WAN IP addressing Change at Nagpu…" at bounding box center [587, 256] width 1175 height 513
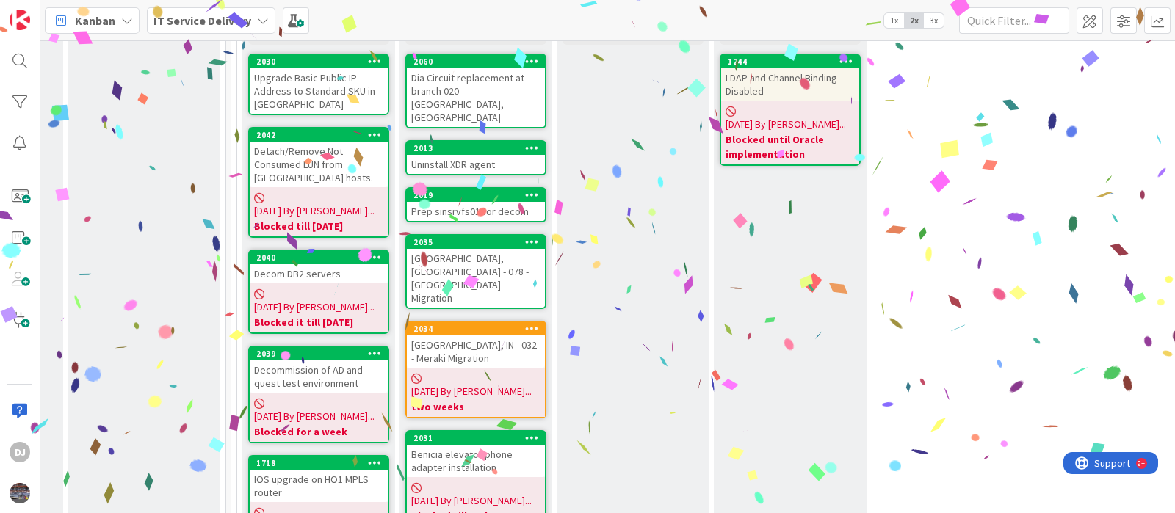
scroll to position [459, 498]
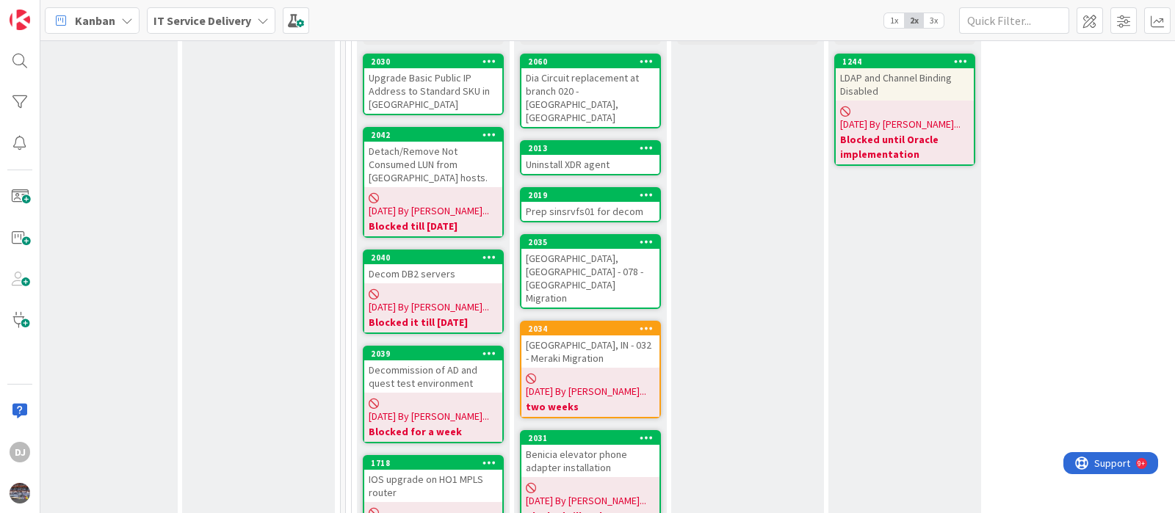
click at [639, 249] on div "Odessa, TX - 078 - Meraki Migration" at bounding box center [590, 278] width 138 height 59
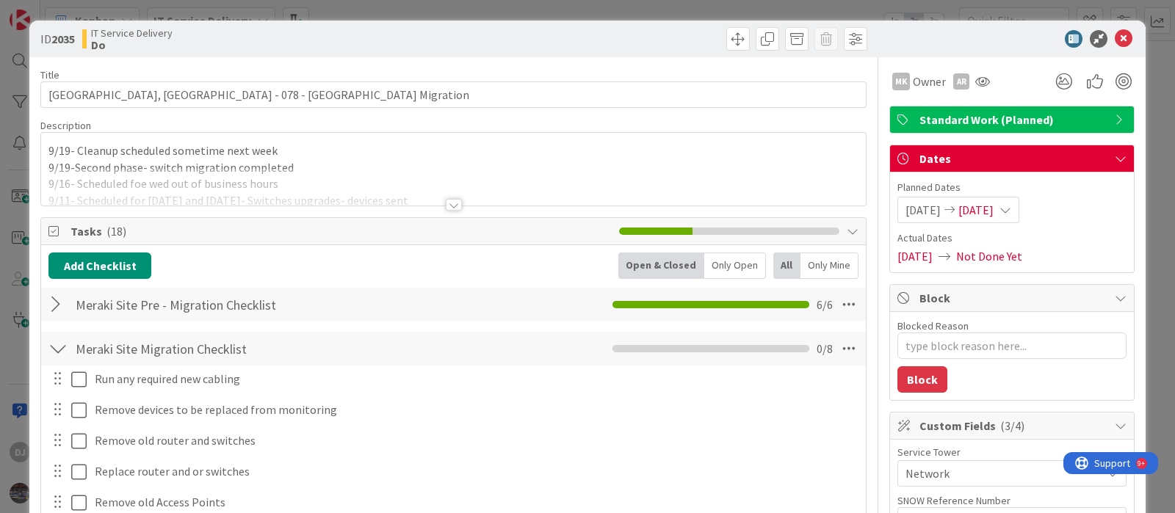
click at [393, 187] on div at bounding box center [453, 186] width 824 height 37
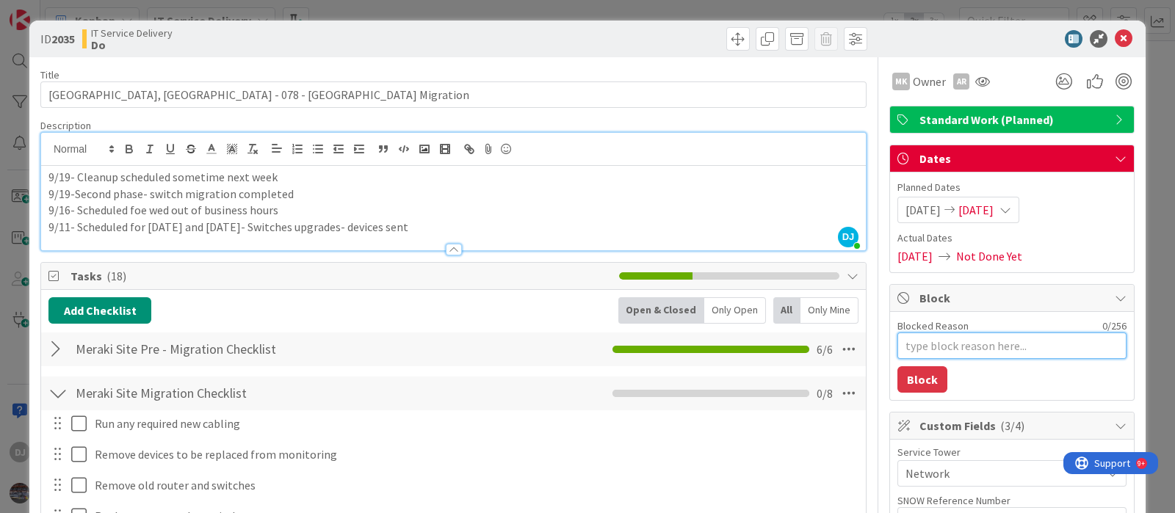
click at [905, 347] on textarea "Blocked Reason" at bounding box center [1011, 346] width 229 height 26
type textarea "x"
type textarea "B"
type textarea "x"
type textarea "Bl"
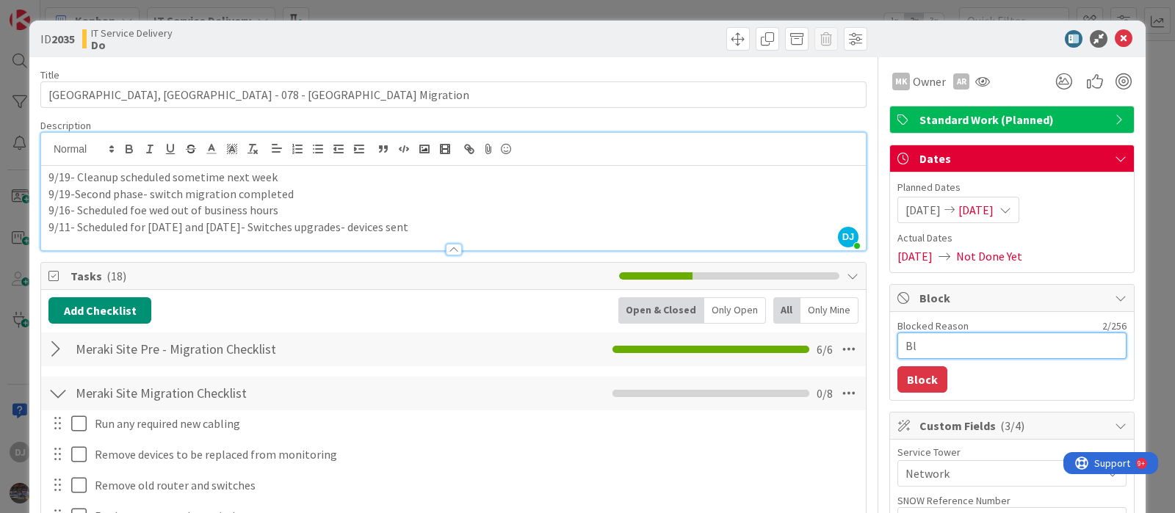
type textarea "x"
type textarea "Blo"
type textarea "x"
type textarea "Bloc"
type textarea "x"
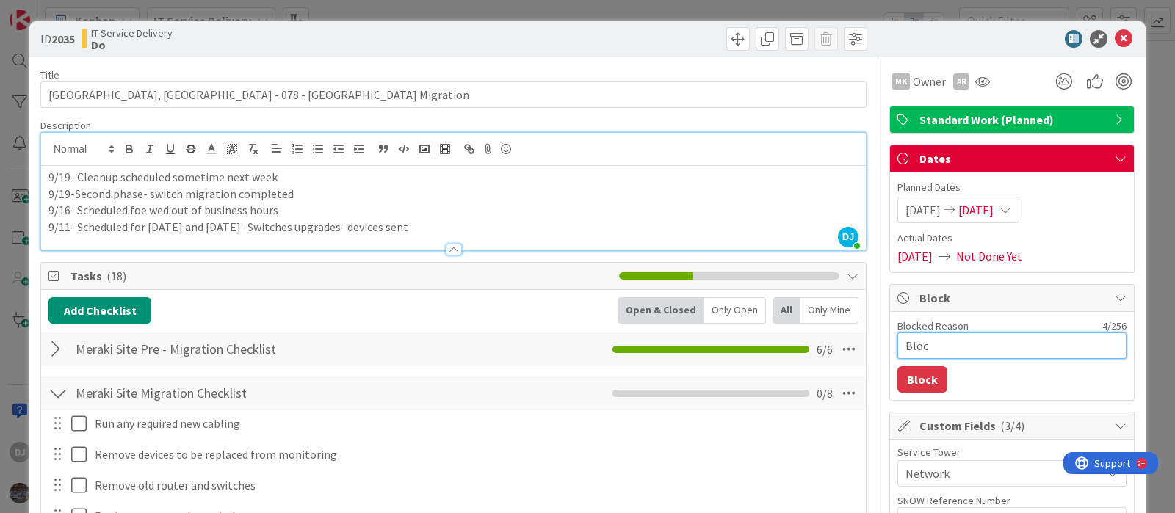
type textarea "Block"
type textarea "x"
type textarea "Blocke"
type textarea "x"
type textarea "Blocked"
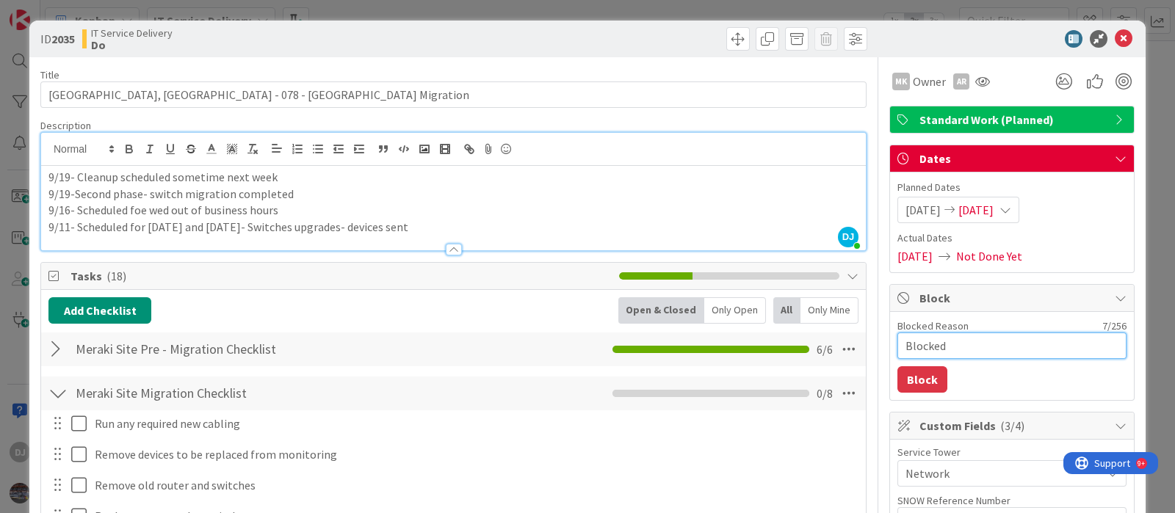
type textarea "x"
type textarea "Blocked"
type textarea "x"
type textarea "Blocked t"
type textarea "x"
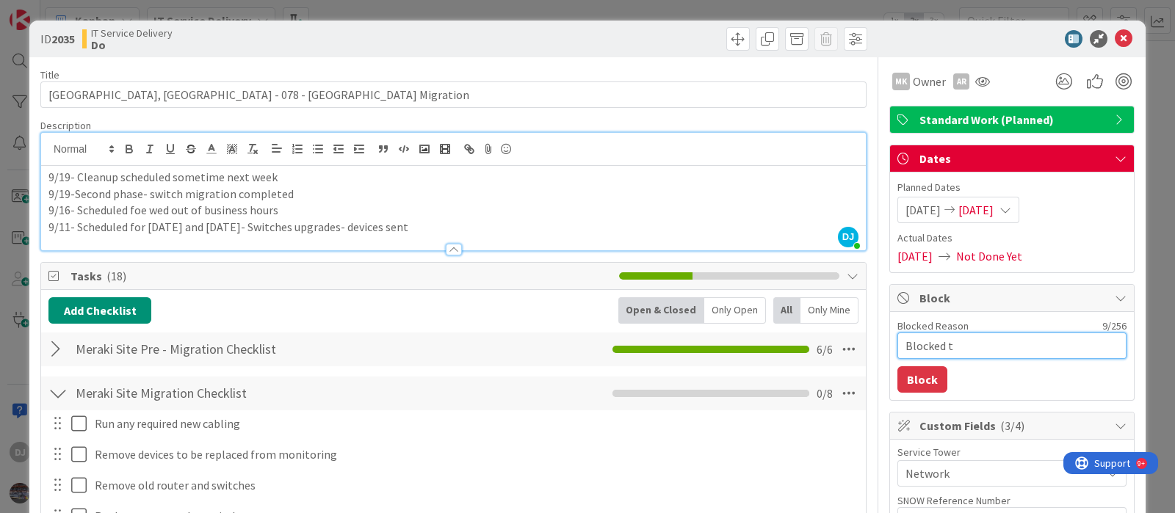
type textarea "Blocked ti"
type textarea "x"
type textarea "Blocked til"
type textarea "x"
type textarea "Blocked till"
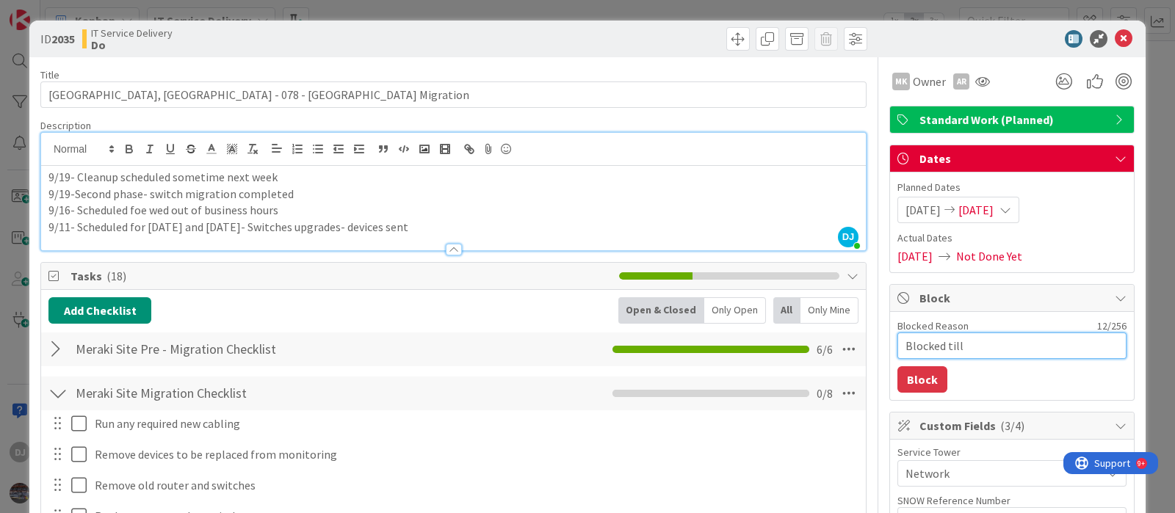
type textarea "x"
type textarea "Blocked till"
type textarea "x"
type textarea "Blocked till W"
type textarea "x"
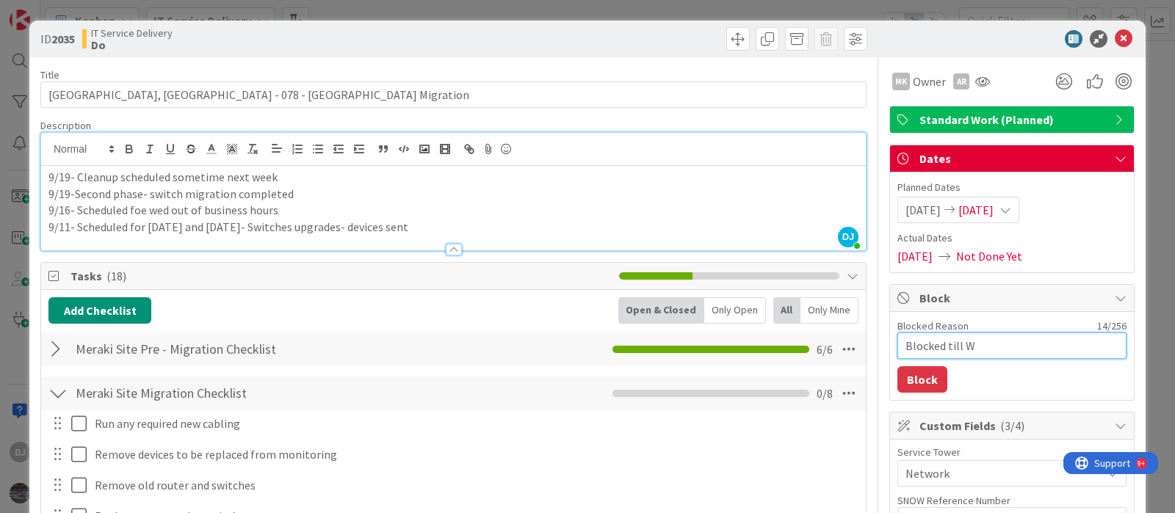
type textarea "Blocked till We"
type textarea "x"
type textarea "Blocked till Wed"
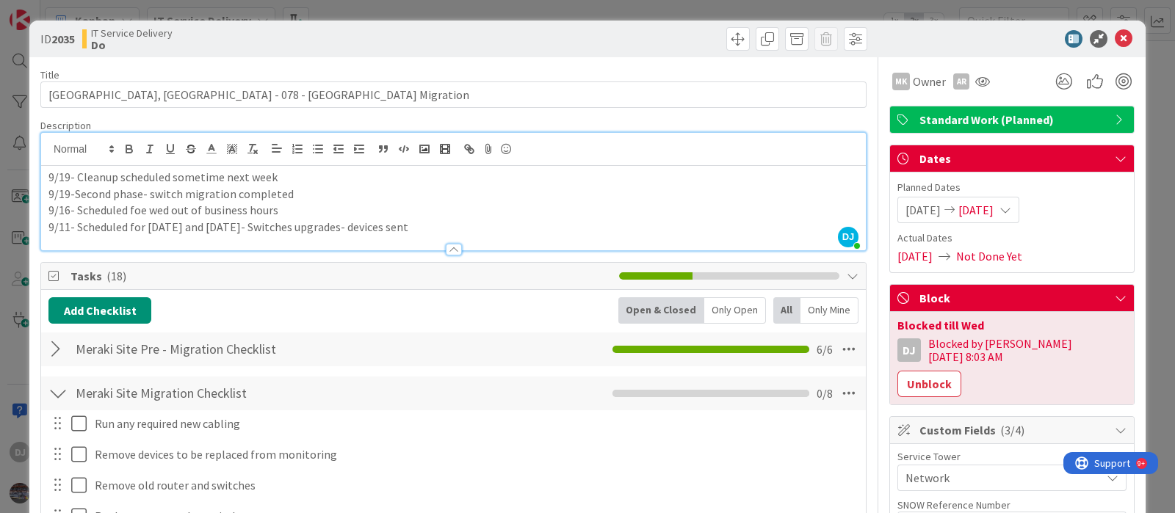
click at [518, 5] on div "ID 2035 IT Service Delivery Do Title 35 / 128 Odessa, TX - 078 - Meraki Migrati…" at bounding box center [587, 256] width 1175 height 513
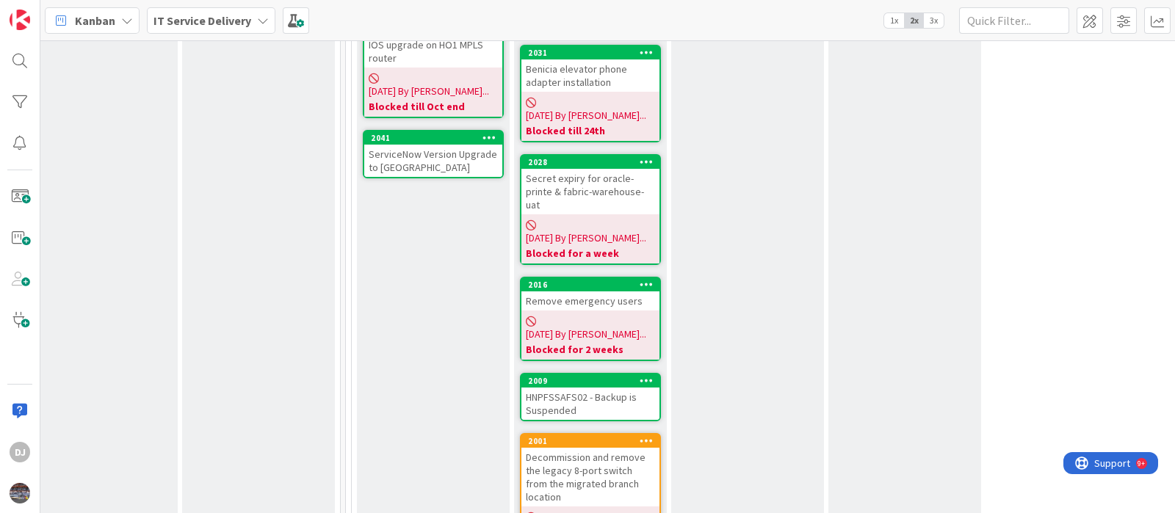
scroll to position [918, 498]
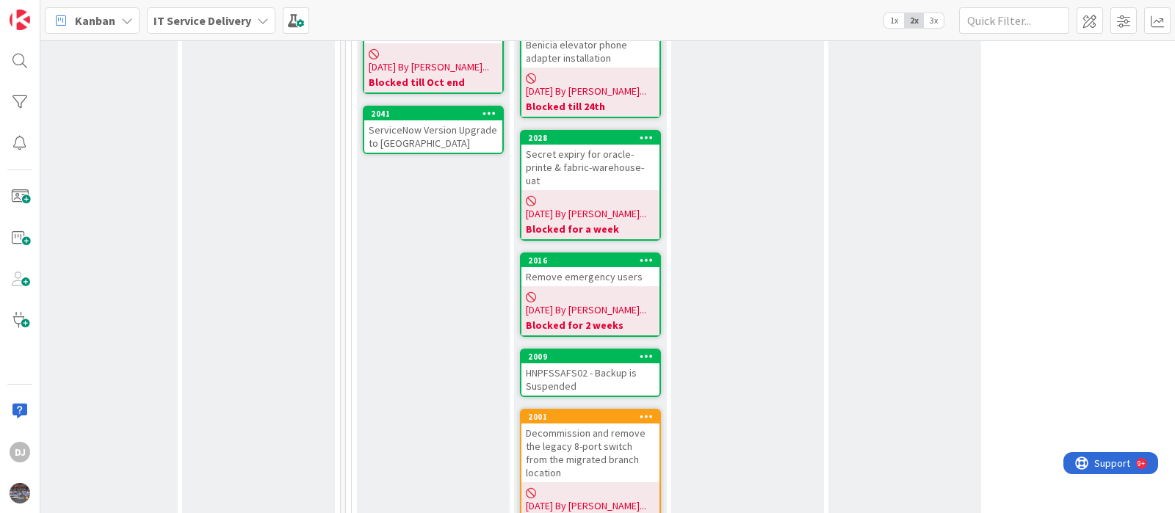
click at [574, 363] on div "HNPFSSAFS02 - Backup is Suspended" at bounding box center [590, 379] width 138 height 32
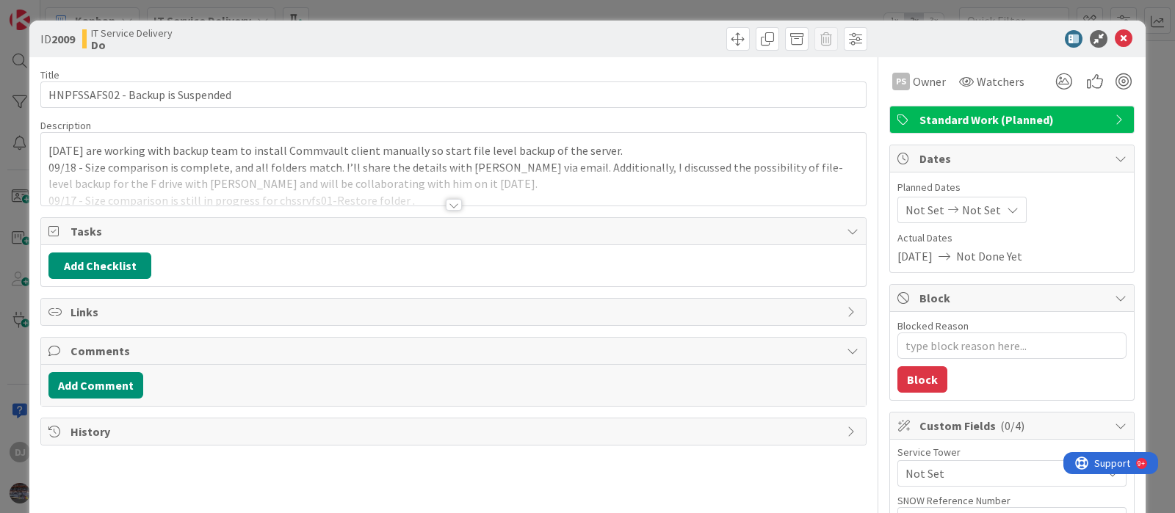
click at [558, 178] on div at bounding box center [453, 186] width 824 height 37
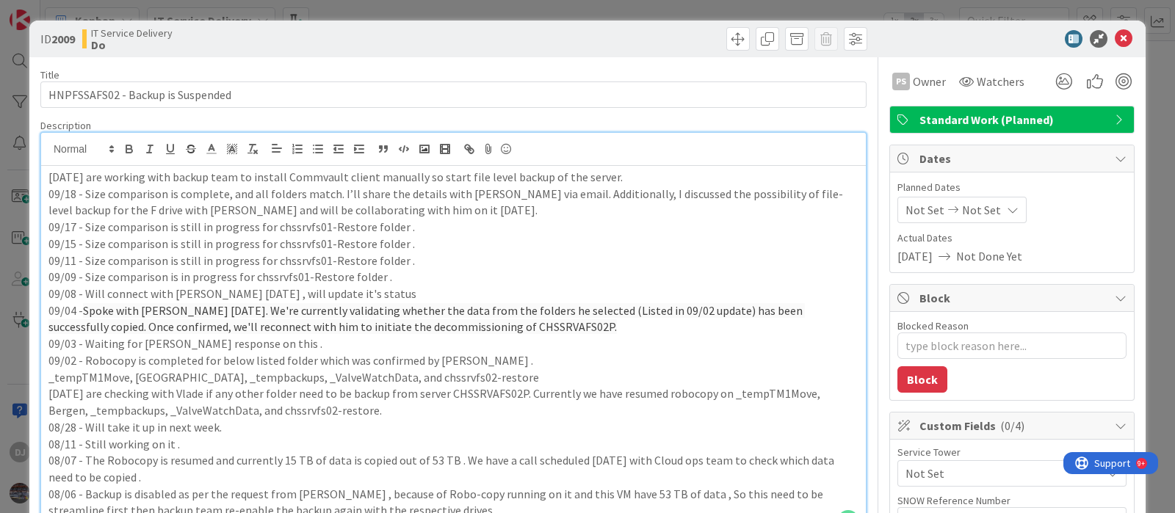
drag, startPoint x: 609, startPoint y: 11, endPoint x: 639, endPoint y: 104, distance: 98.2
click at [609, 11] on div "ID 2009 IT Service Delivery Do Title 33 / 128 HNPFSSAFS02 - Backup is Suspended…" at bounding box center [587, 256] width 1175 height 513
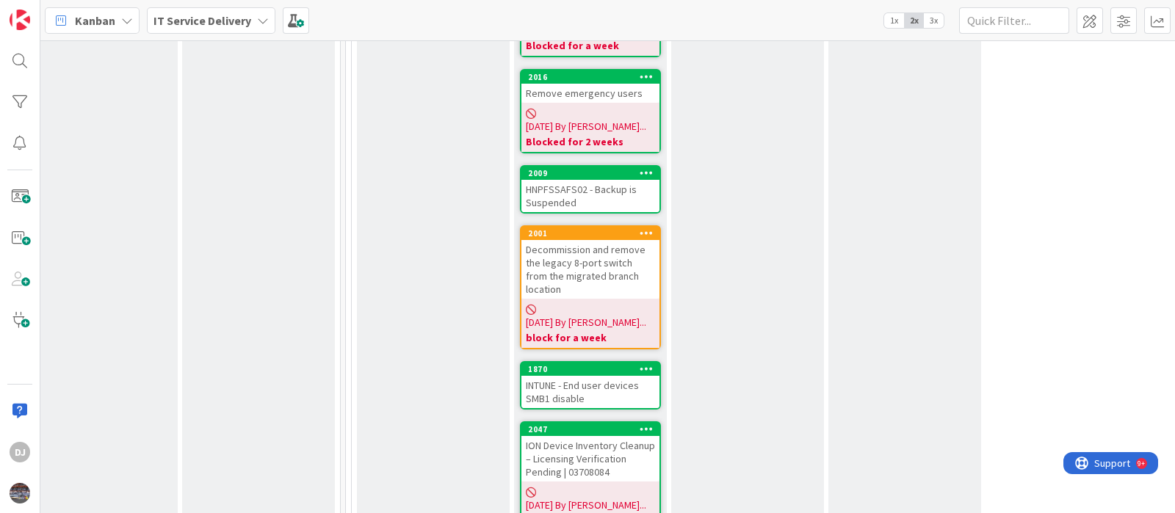
click at [649, 376] on div "INTUNE - End user devices SMB1 disable" at bounding box center [590, 392] width 138 height 32
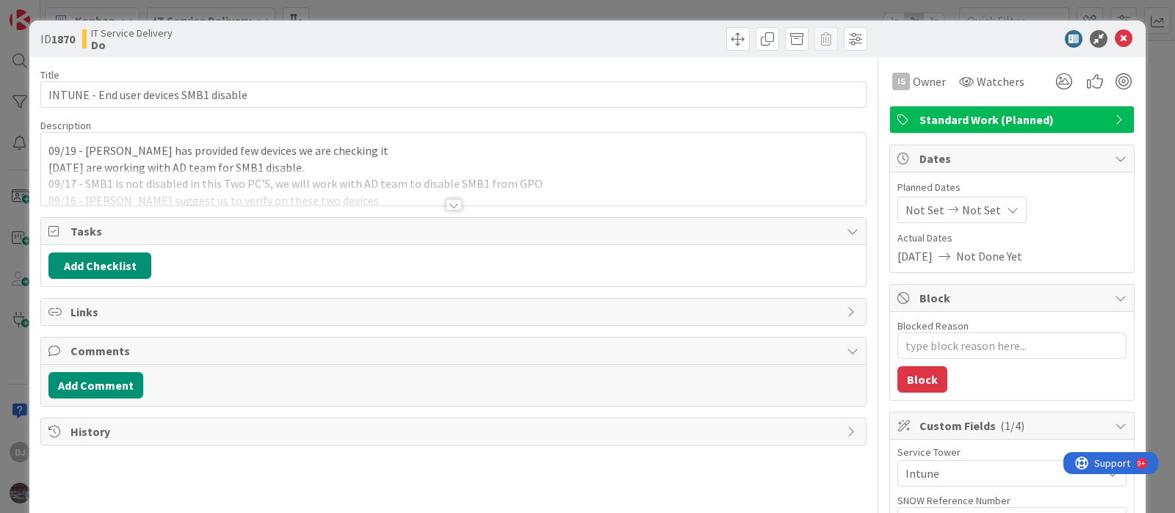
click at [402, 185] on div at bounding box center [453, 186] width 824 height 37
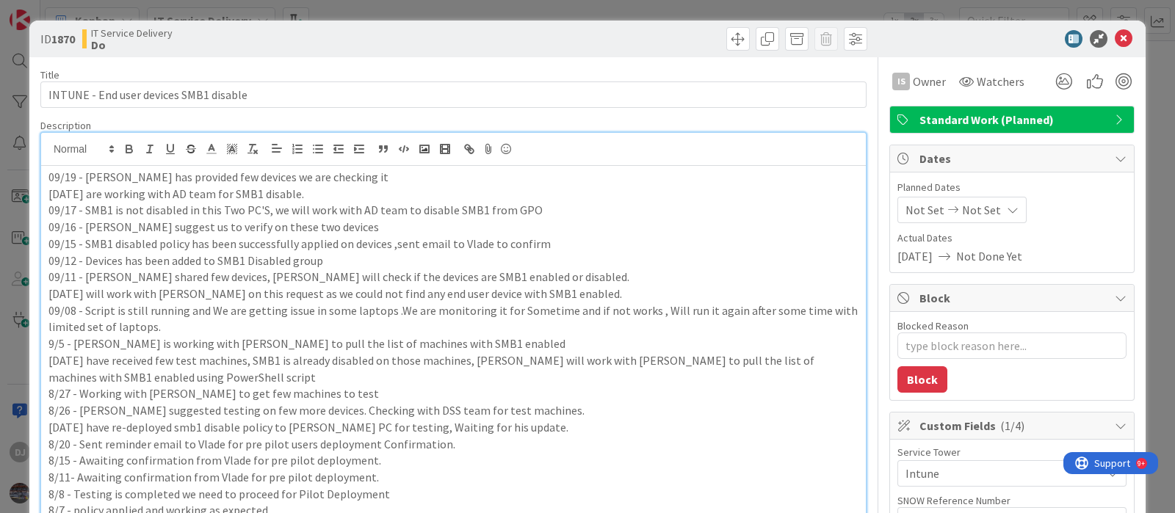
click at [393, 15] on div "ID 1870 IT Service Delivery Do Title 38 / 128 INTUNE - End user devices SMB1 di…" at bounding box center [587, 256] width 1175 height 513
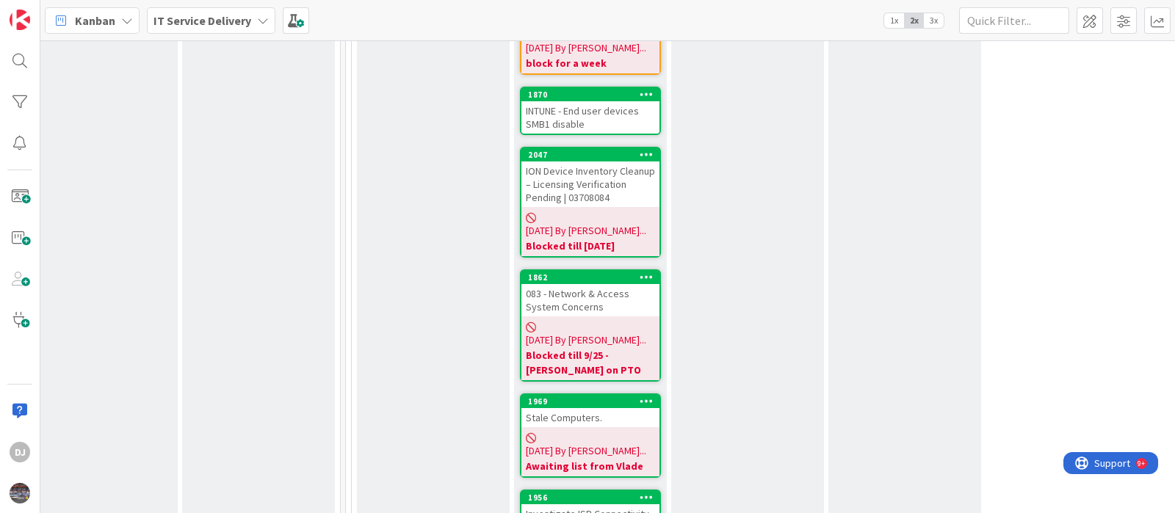
scroll to position [1468, 498]
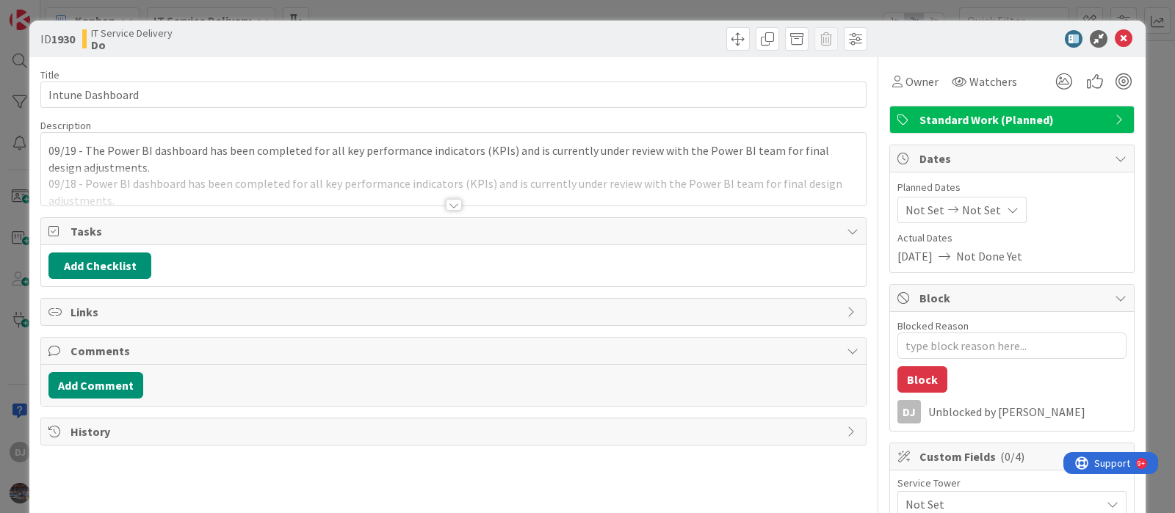
click at [449, 206] on div at bounding box center [454, 205] width 16 height 12
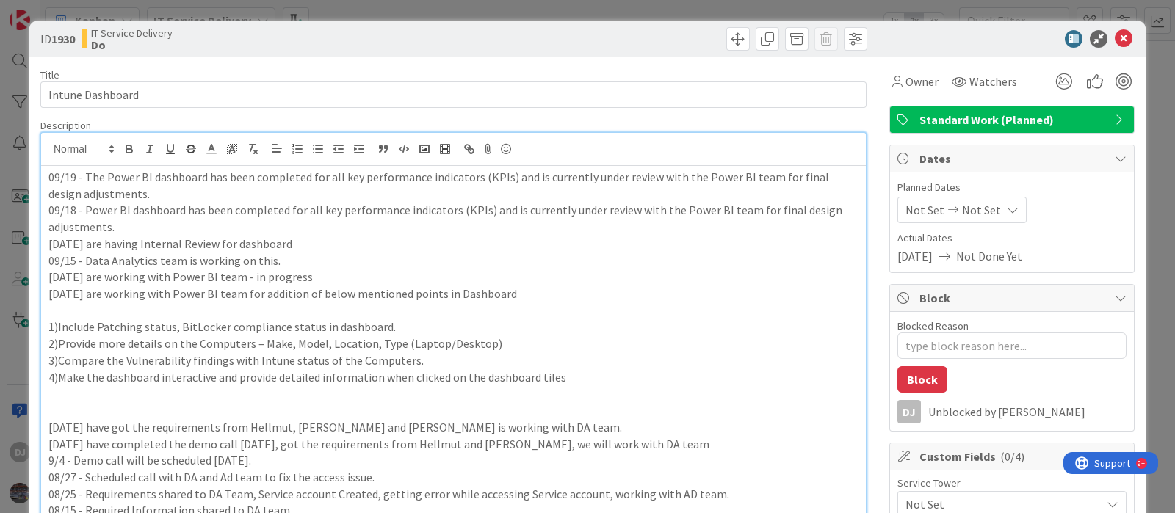
click at [604, 10] on div "ID 1930 IT Service Delivery Do Title 16 / 128 Intune Dashboard Description DJ D…" at bounding box center [587, 256] width 1175 height 513
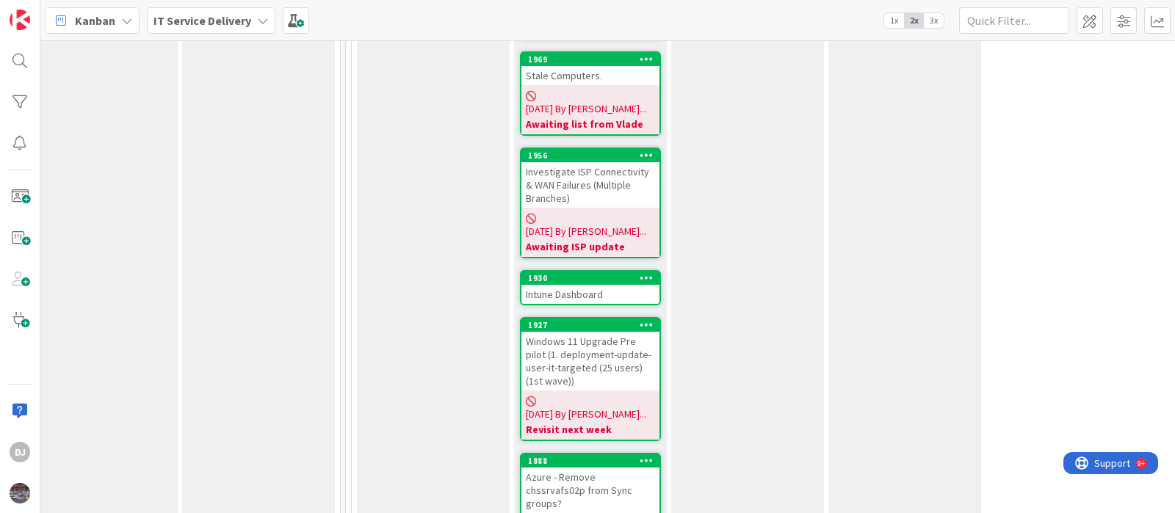
scroll to position [1744, 498]
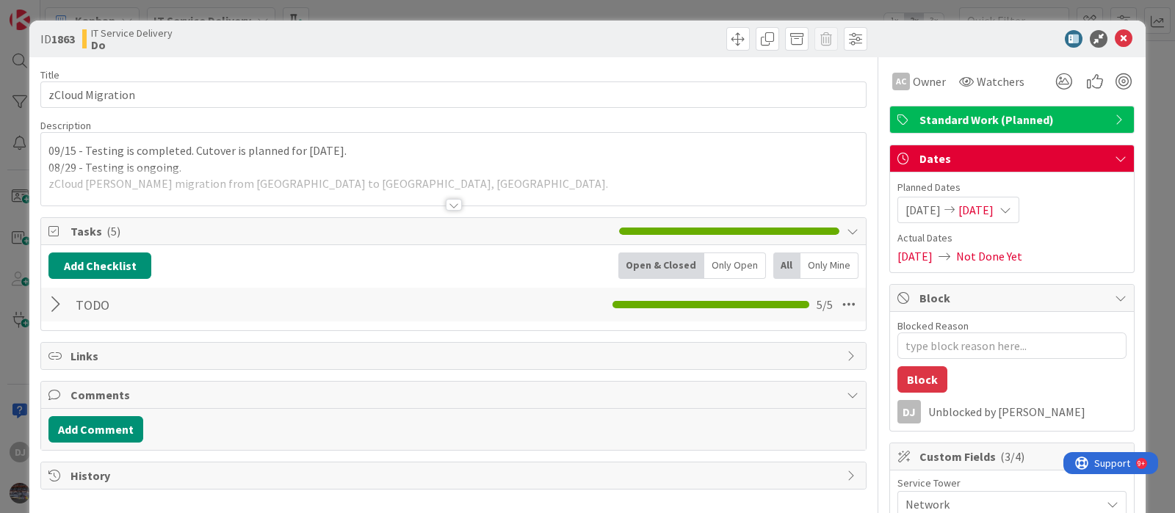
click at [497, 178] on div at bounding box center [453, 186] width 824 height 37
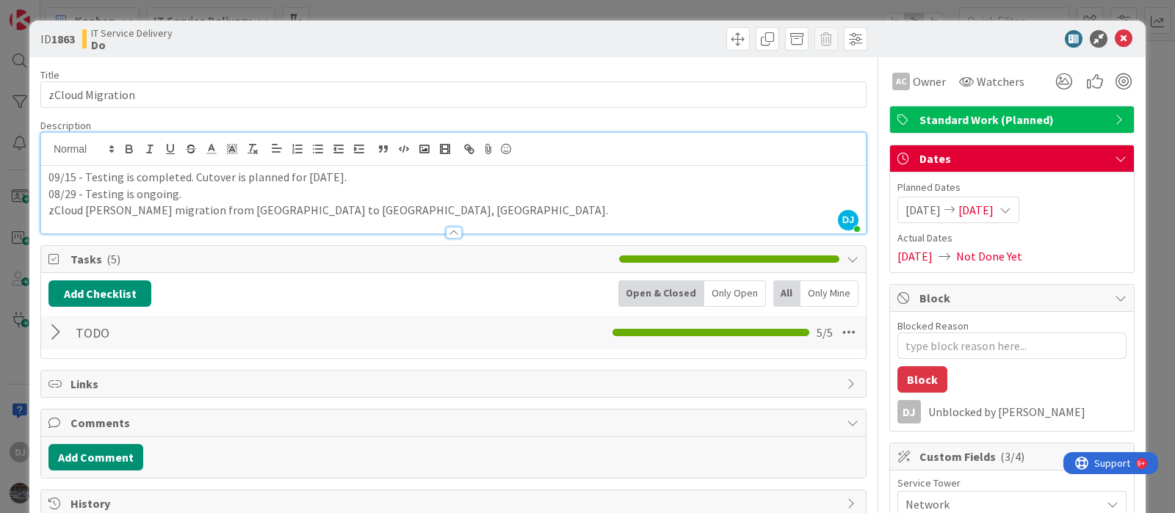
click at [536, 5] on div "ID 1863 IT Service Delivery Do Title 16 / 128 zCloud Migration Description DJ D…" at bounding box center [587, 256] width 1175 height 513
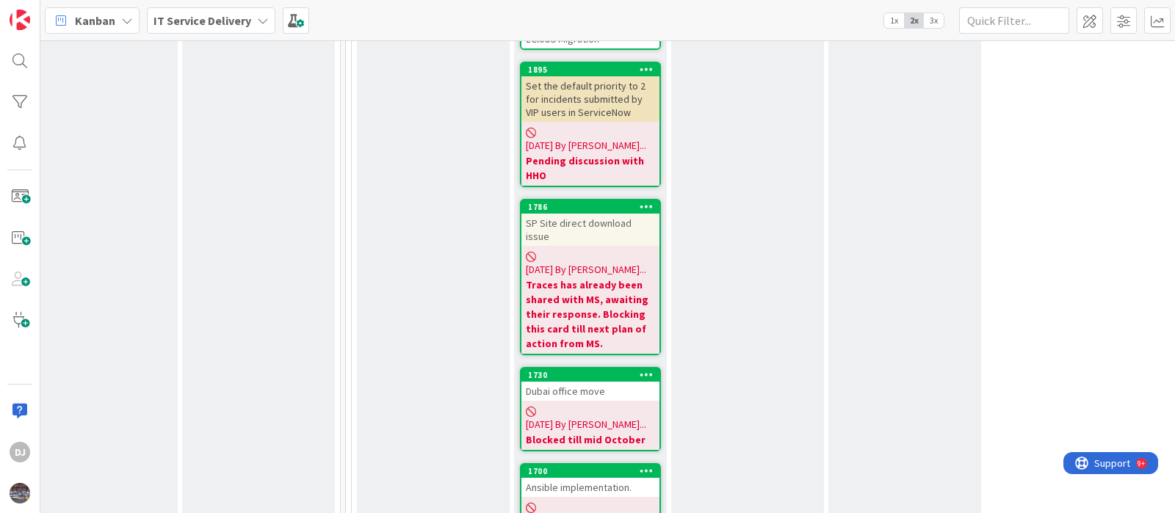
scroll to position [2385, 498]
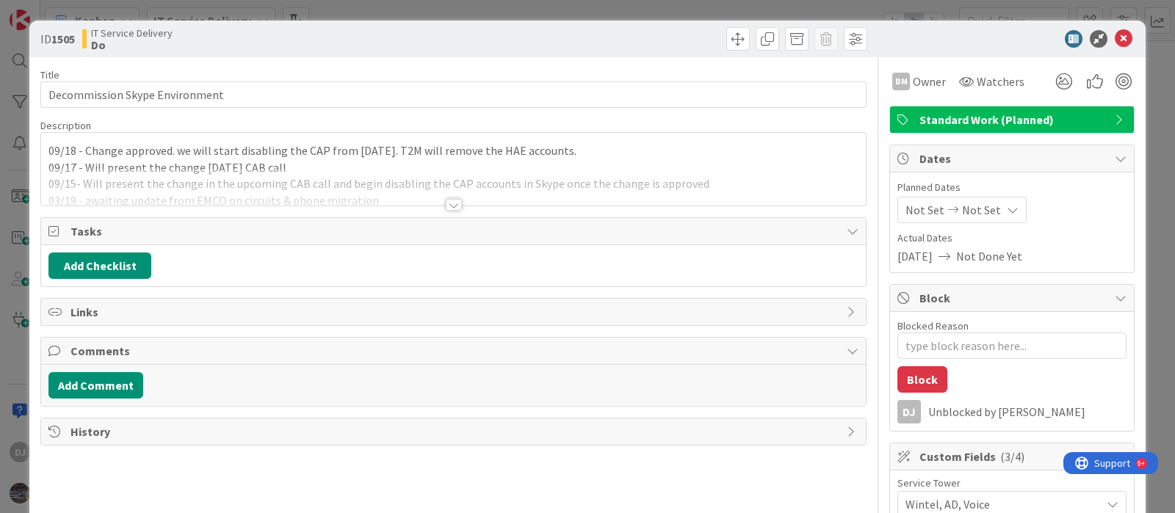
type textarea "x"
click at [535, 187] on div at bounding box center [453, 186] width 824 height 37
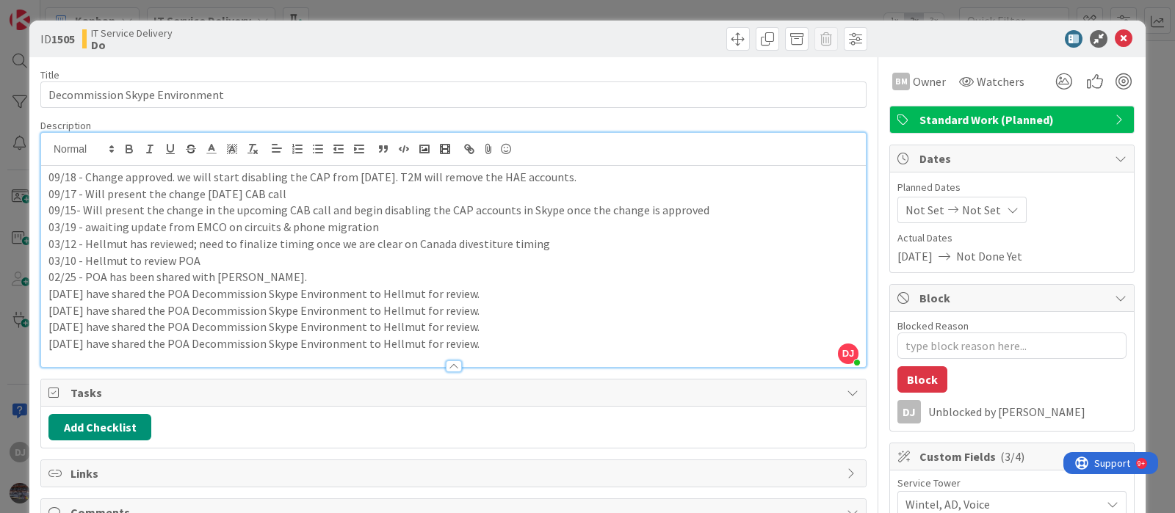
click at [554, 10] on div "ID 1505 IT Service Delivery Do Title 30 / 128 Decommission Skype Environment De…" at bounding box center [587, 256] width 1175 height 513
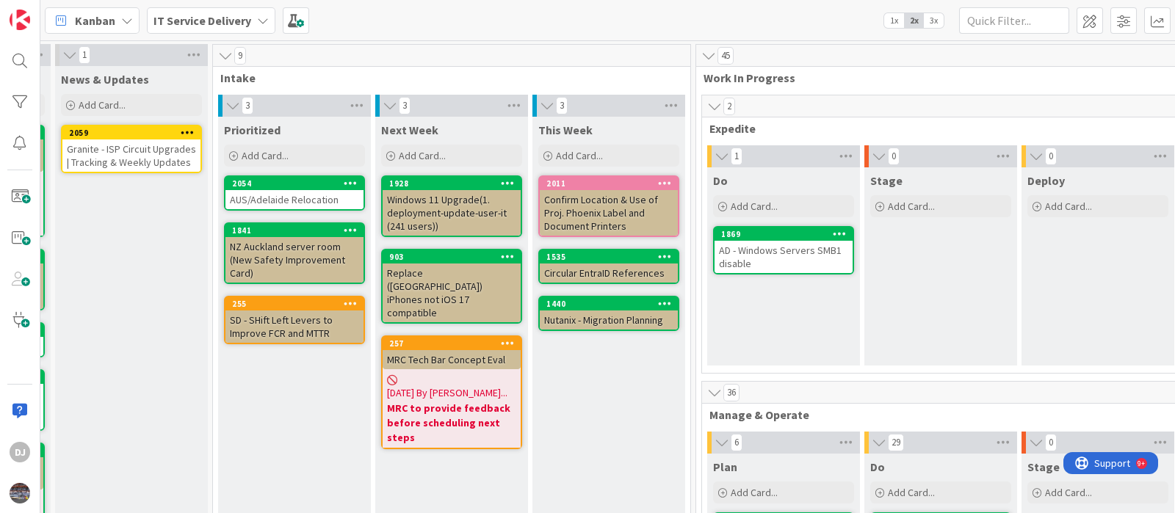
scroll to position [0, 126]
